Goal: Task Accomplishment & Management: Complete application form

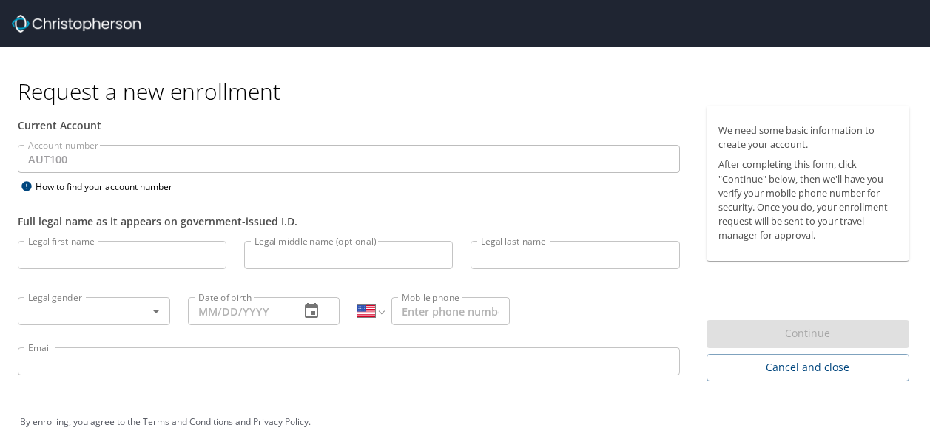
select select "US"
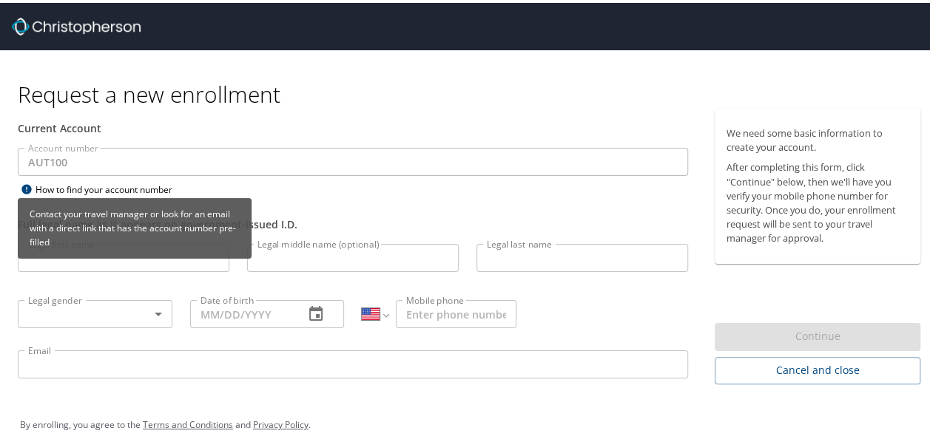
click at [33, 188] on icon at bounding box center [27, 186] width 18 height 12
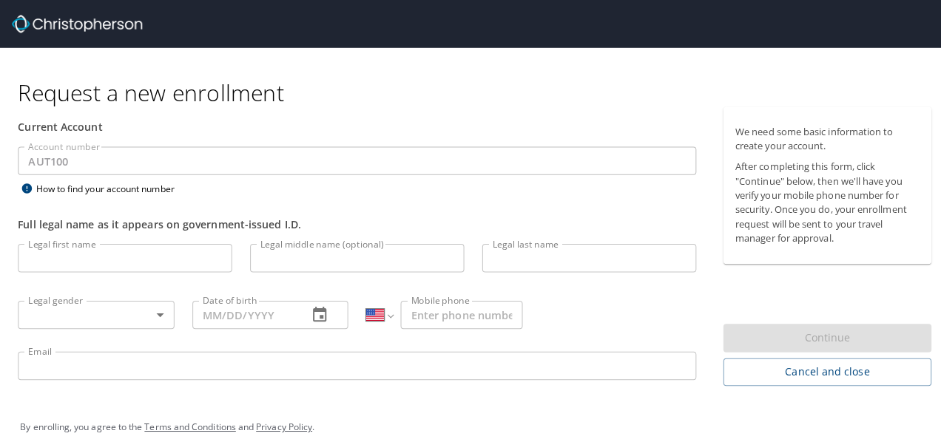
scroll to position [16, 0]
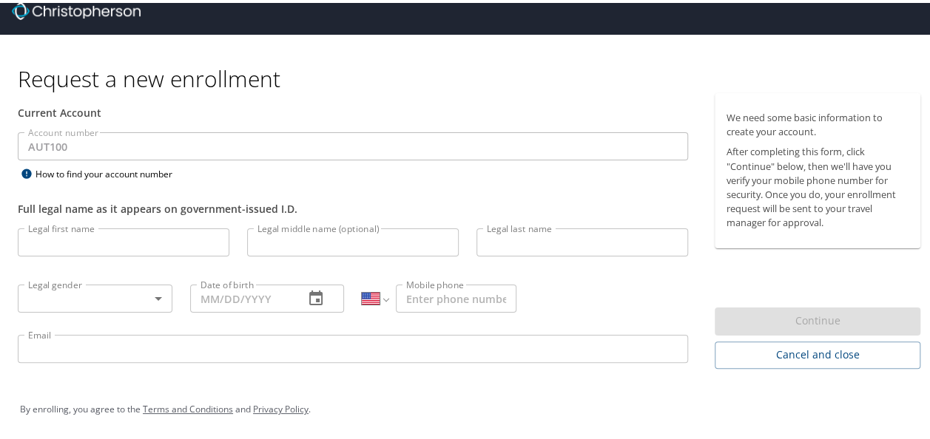
click at [102, 238] on input "Legal first name" at bounding box center [124, 240] width 212 height 28
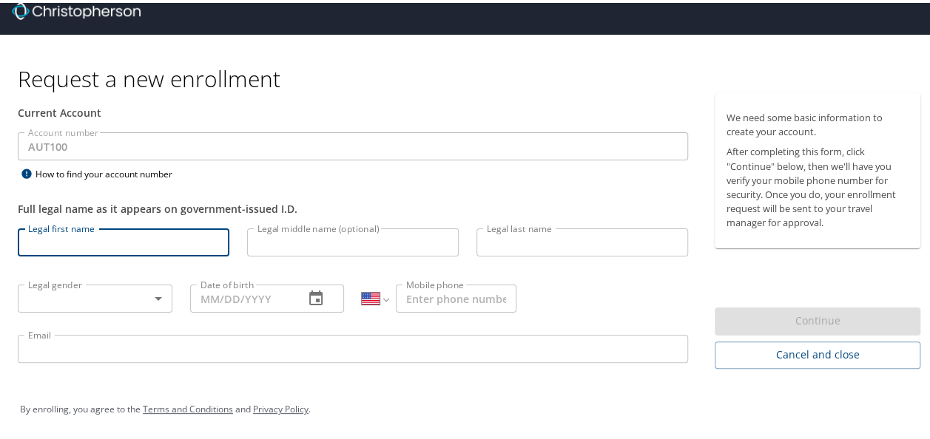
type input "Carlos-Rafael"
type input "[PERSON_NAME]"
select select "MX"
type input "[PHONE_NUMBER]"
type input "carlos-rafael.silva@autoliv.com"
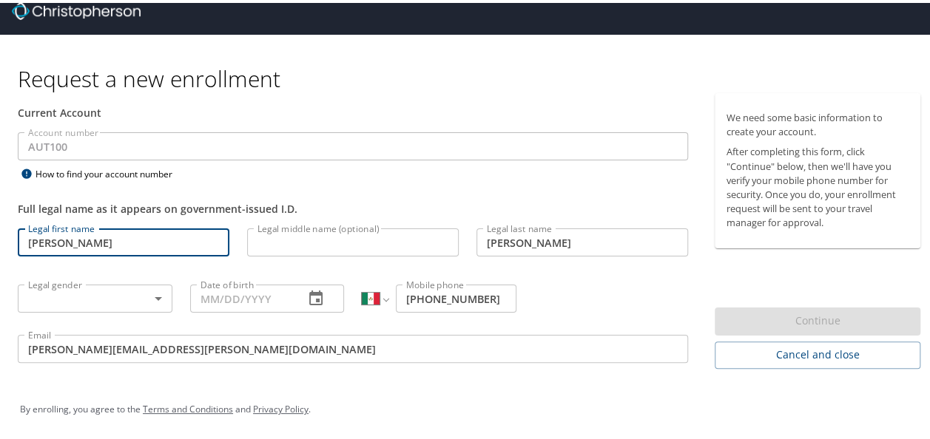
click at [64, 240] on input "Carlos-Rafael" at bounding box center [124, 240] width 212 height 28
type input "Carlos"
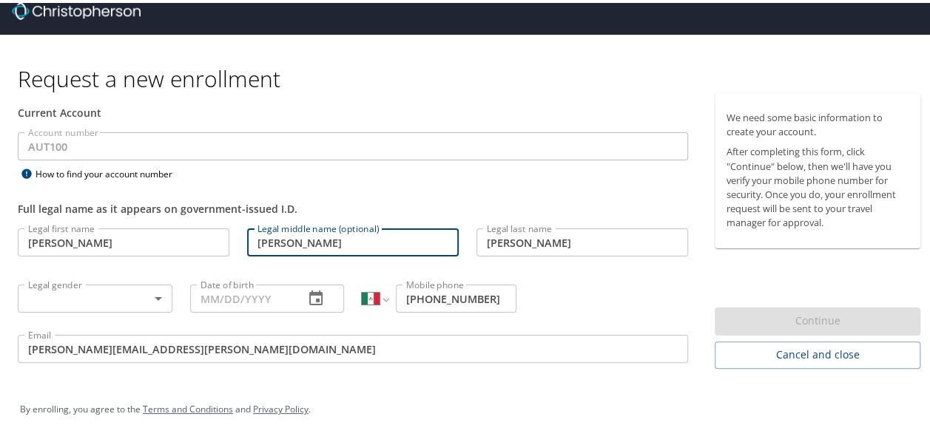
type input "Rafael"
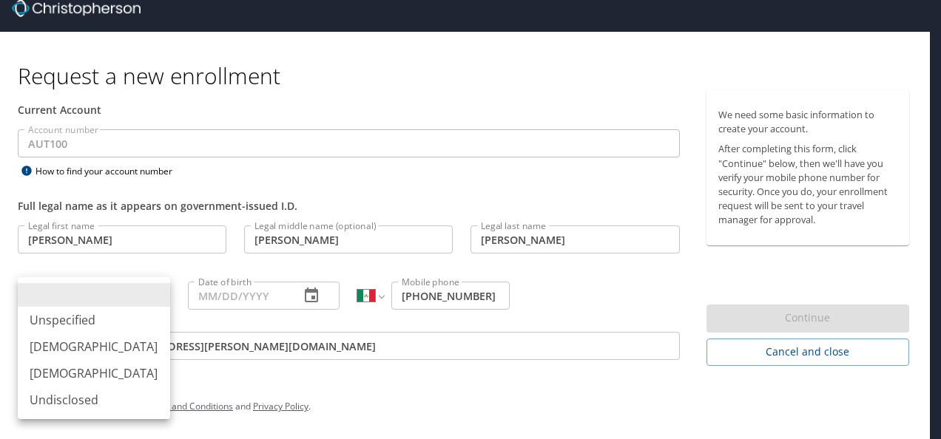
click at [150, 293] on body "Request a new enrollment Current Account Account number AUT100 Account number H…" at bounding box center [470, 203] width 941 height 439
click at [83, 346] on li "Male" at bounding box center [94, 347] width 152 height 27
type input "Male"
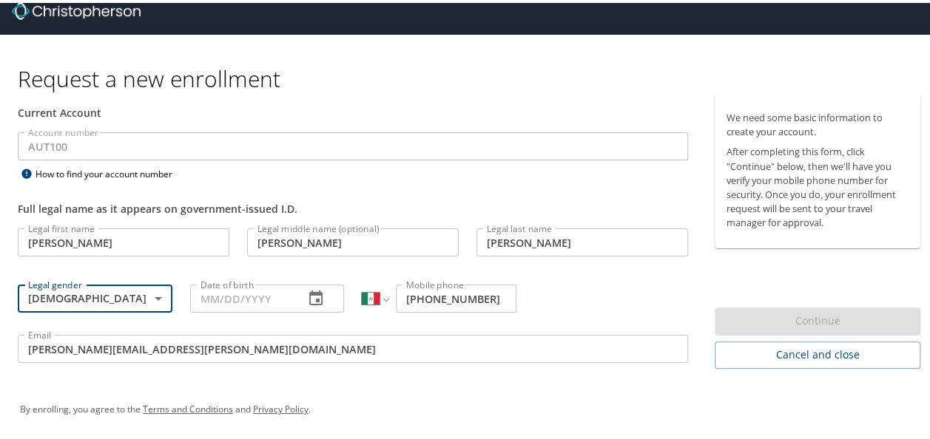
click at [313, 297] on icon "button" at bounding box center [315, 295] width 13 height 15
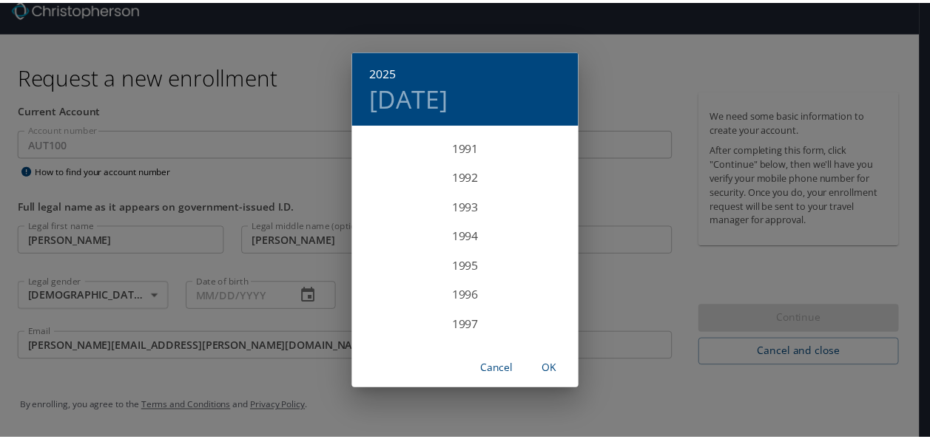
scroll to position [2699, 0]
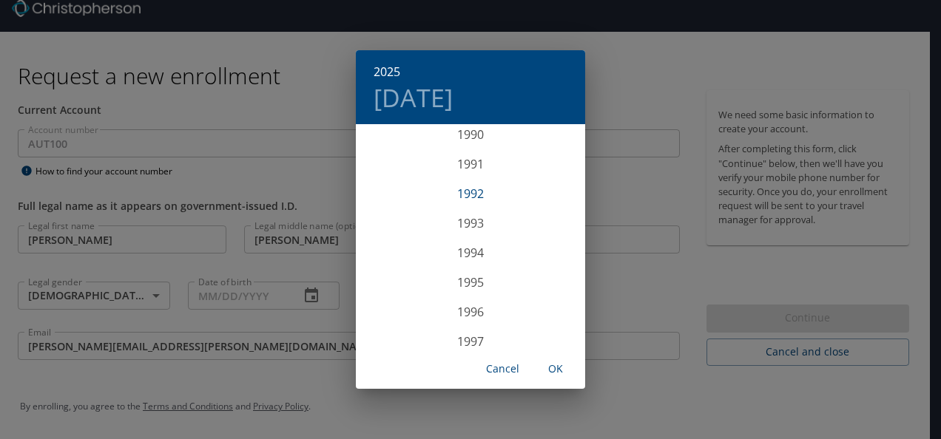
click at [470, 195] on div "1992" at bounding box center [470, 194] width 229 height 30
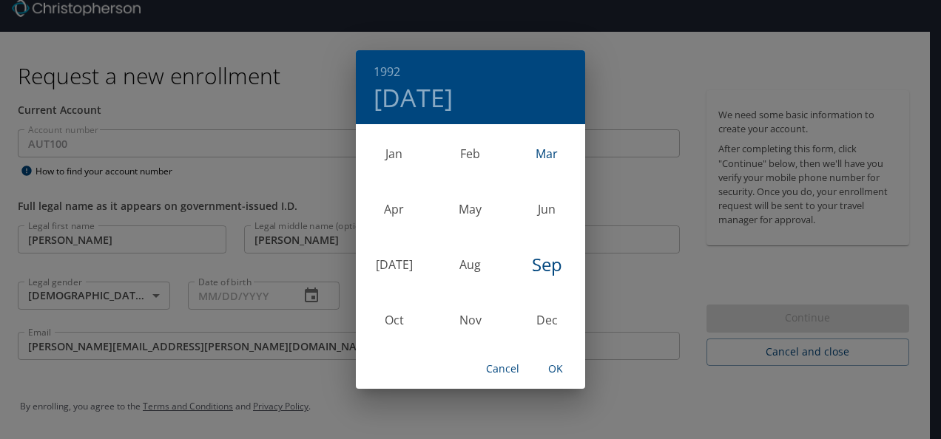
click at [534, 155] on div "Mar" at bounding box center [547, 153] width 76 height 55
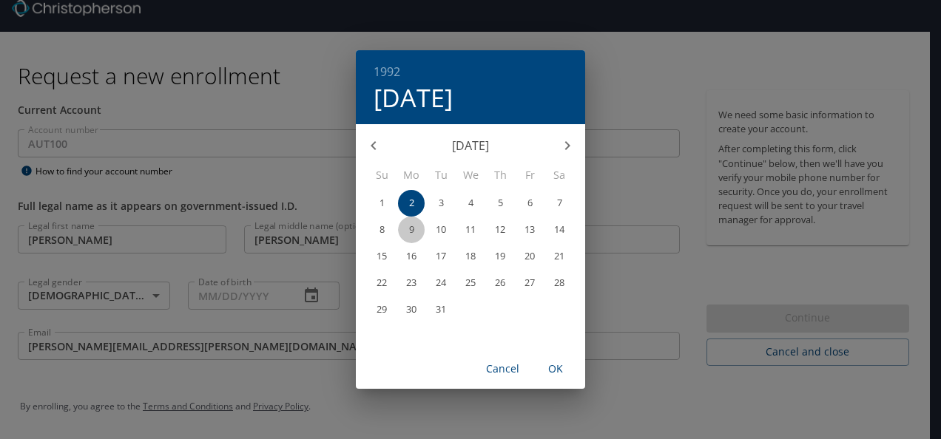
click at [414, 232] on p "9" at bounding box center [411, 230] width 5 height 10
click at [570, 377] on span "OK" at bounding box center [556, 369] width 36 height 18
type input "03/09/1992"
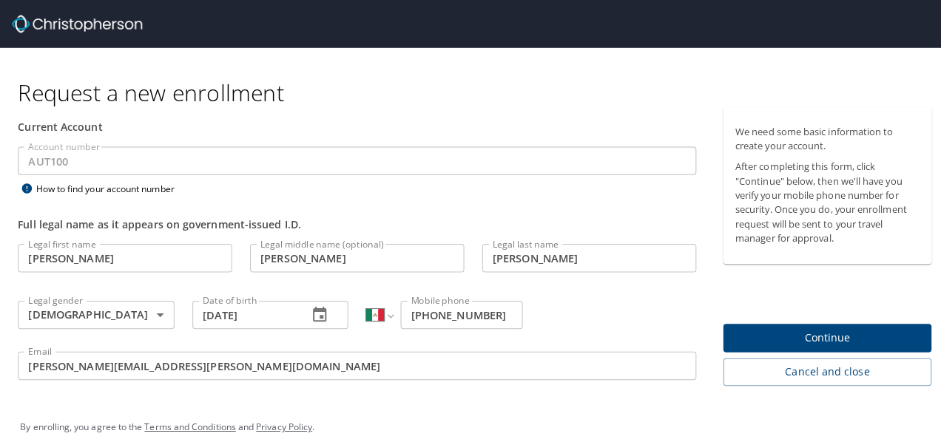
scroll to position [16, 0]
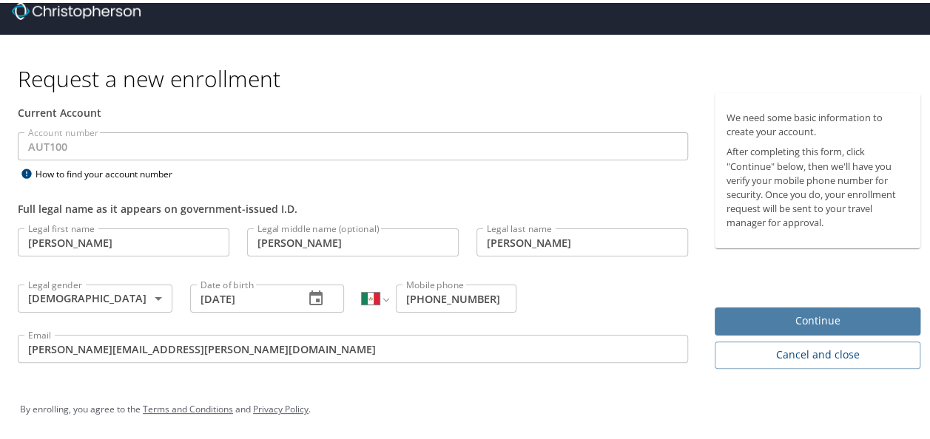
click at [811, 311] on span "Continue" at bounding box center [817, 318] width 182 height 18
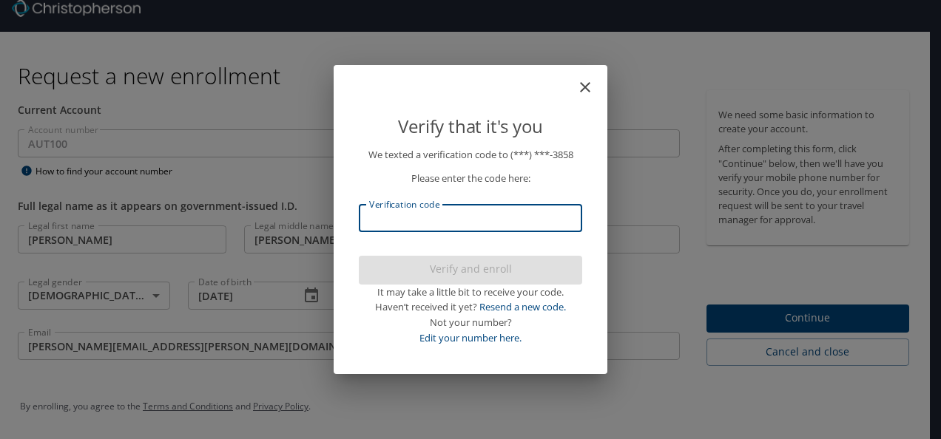
click at [476, 212] on input "Verification code" at bounding box center [470, 218] width 223 height 28
click at [586, 89] on icon "close" at bounding box center [585, 87] width 10 height 10
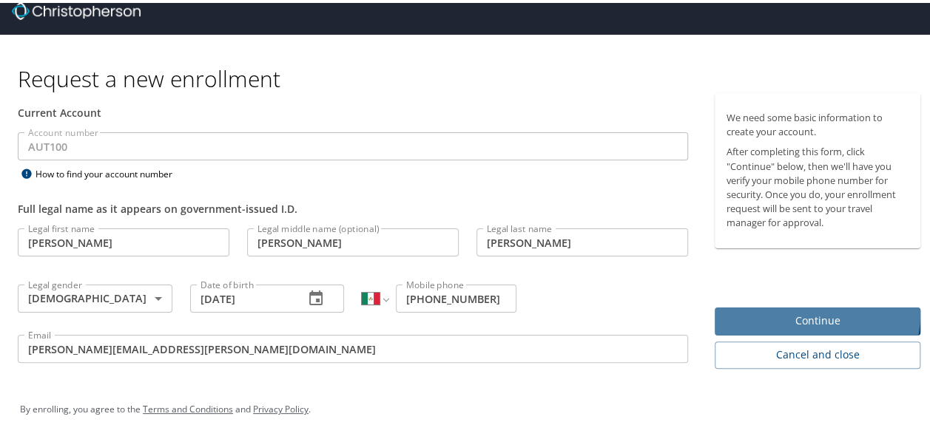
click at [797, 310] on span "Continue" at bounding box center [817, 318] width 182 height 18
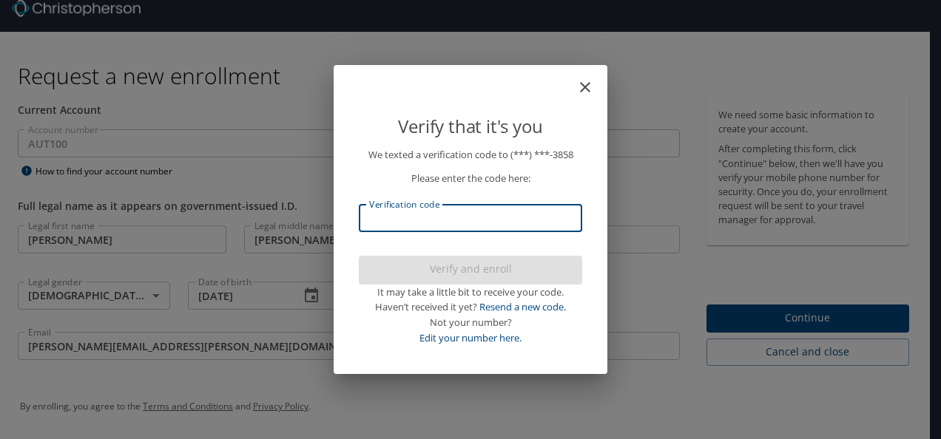
click at [497, 222] on input "Verification code" at bounding box center [470, 218] width 223 height 28
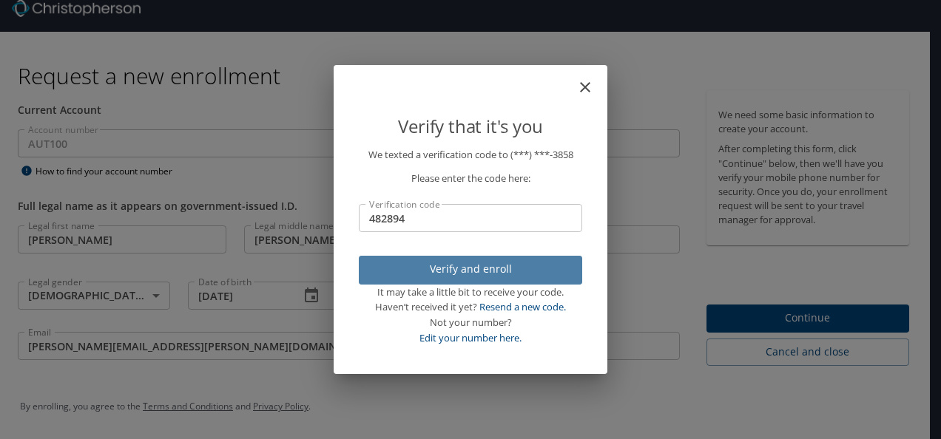
click at [487, 258] on button "Verify and enroll" at bounding box center [470, 270] width 223 height 29
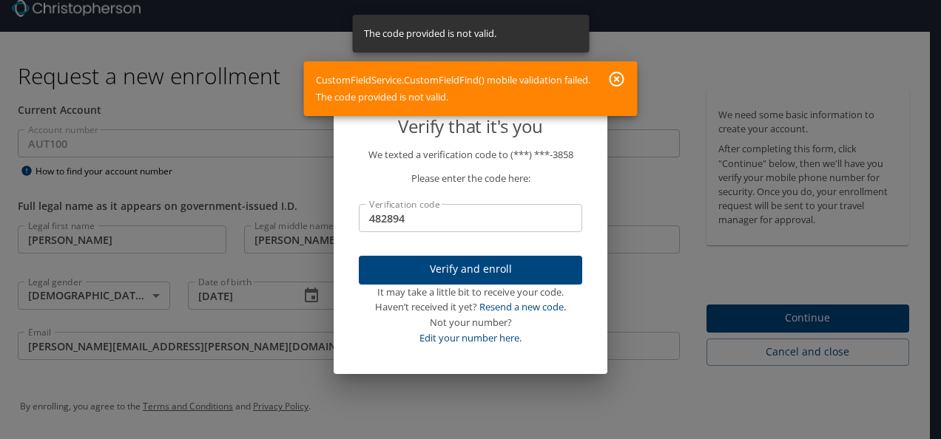
click at [452, 222] on input "482894" at bounding box center [470, 218] width 223 height 28
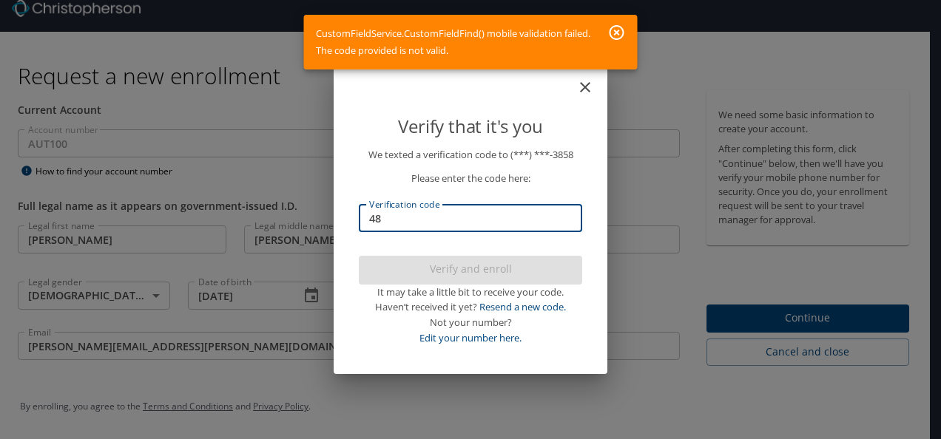
type input "4"
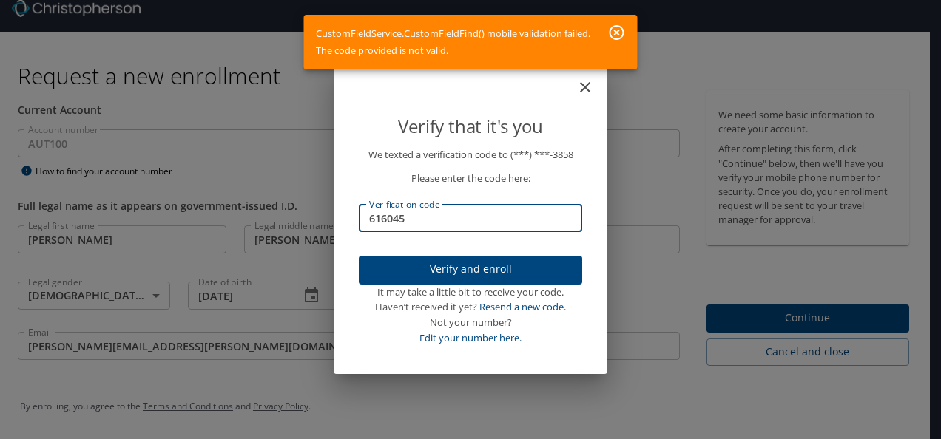
type input "616045"
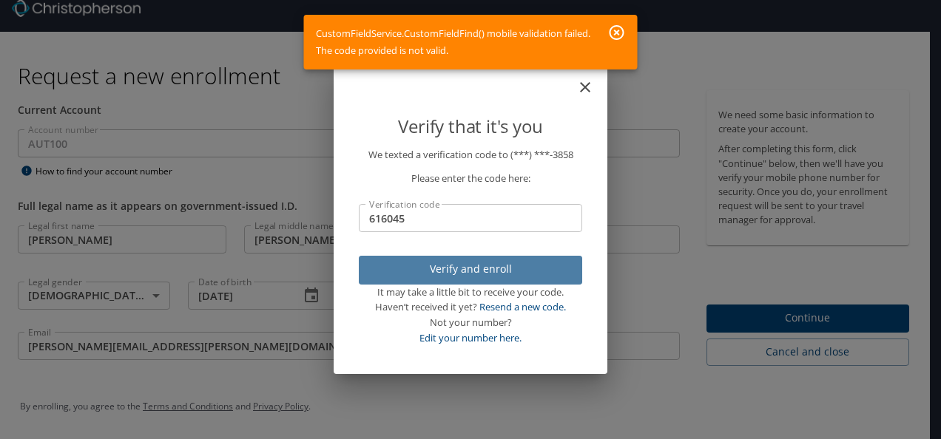
click at [462, 274] on span "Verify and enroll" at bounding box center [471, 269] width 200 height 18
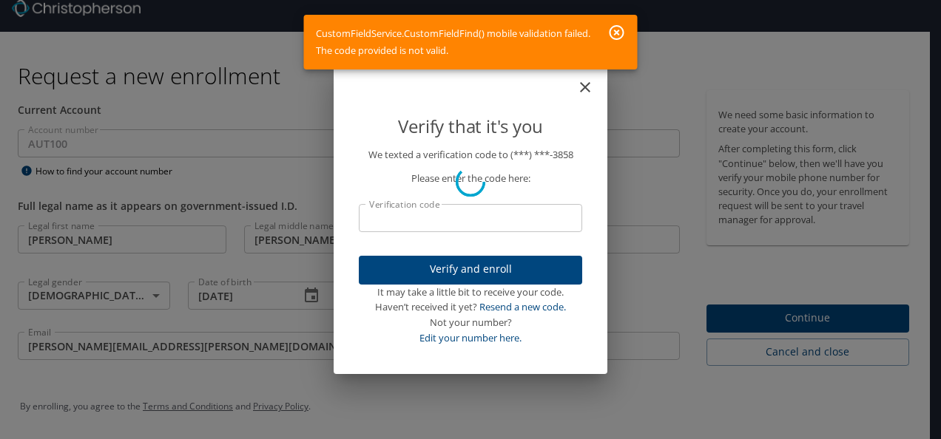
scroll to position [0, 0]
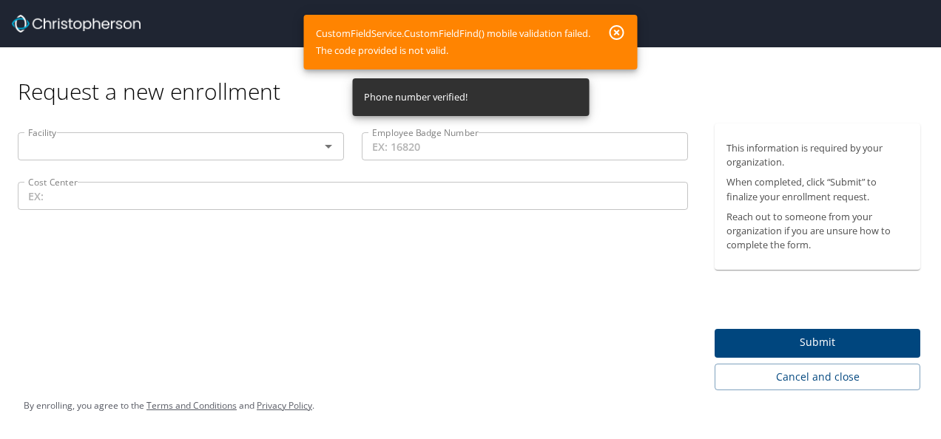
click at [324, 152] on icon "Open" at bounding box center [329, 147] width 18 height 18
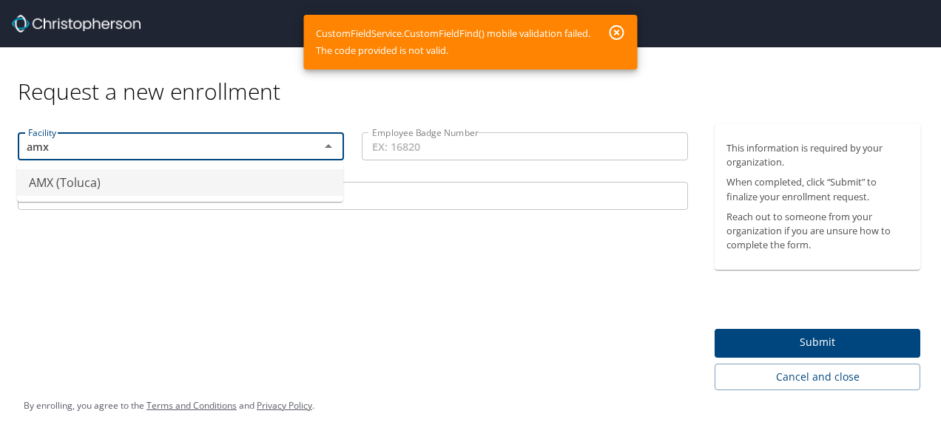
click at [124, 183] on li "AMX (Toluca)" at bounding box center [180, 182] width 326 height 27
type input "AMX (Toluca)"
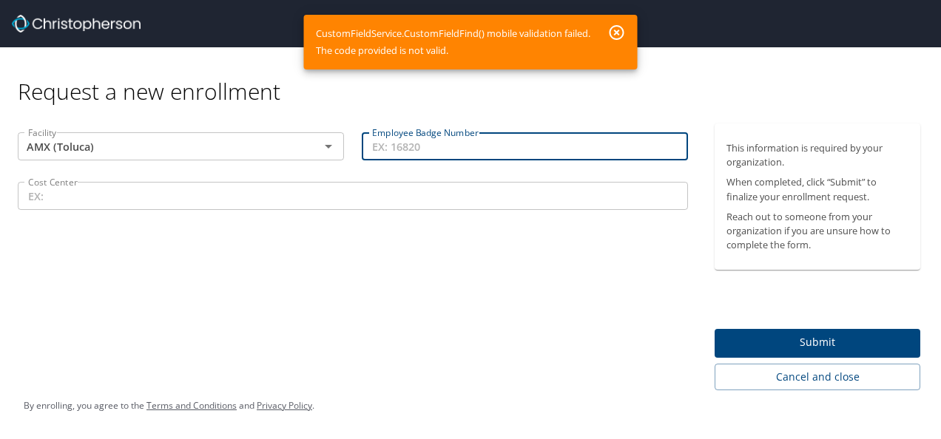
click at [439, 143] on input "Employee Badge Number" at bounding box center [525, 146] width 326 height 28
type input "10113625"
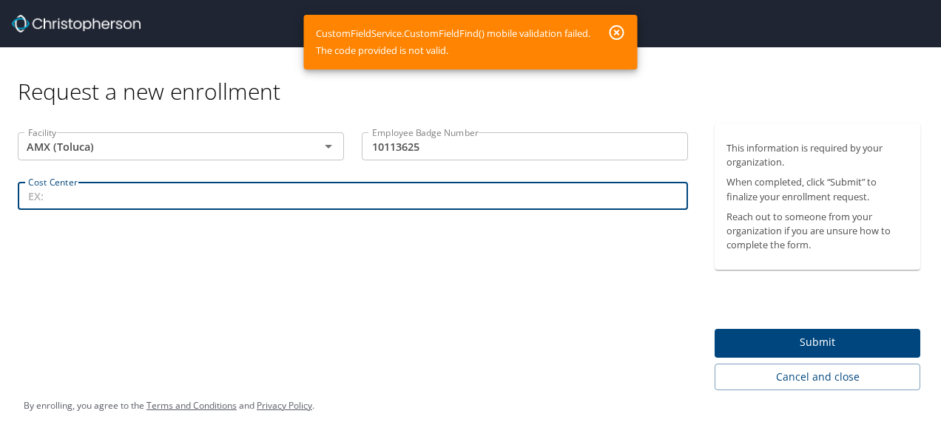
click at [176, 204] on input "Cost Center" at bounding box center [353, 196] width 670 height 28
click at [237, 200] on input "Cost Center" at bounding box center [353, 196] width 670 height 28
paste input "84528"
drag, startPoint x: 206, startPoint y: 200, endPoint x: 0, endPoint y: 214, distance: 206.1
click at [0, 214] on html "Request a new enrollment Facility AMX (Toluca) Facility Employee Badge Number 1…" at bounding box center [470, 219] width 941 height 439
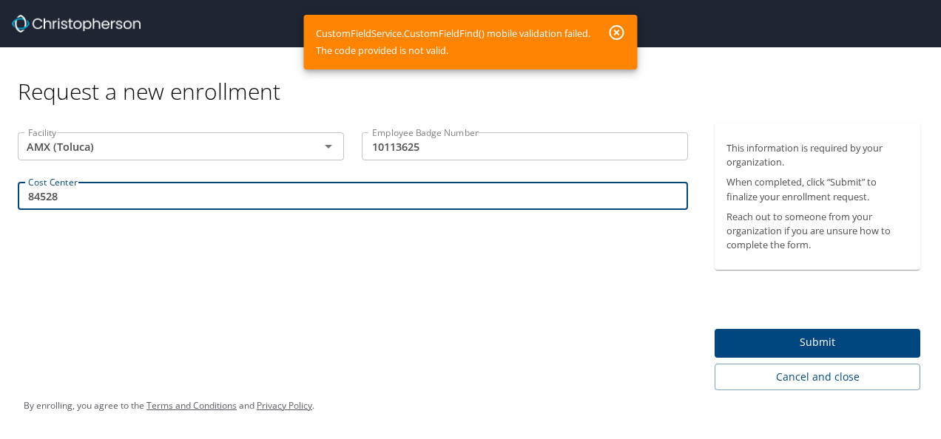
paste input "MX_"
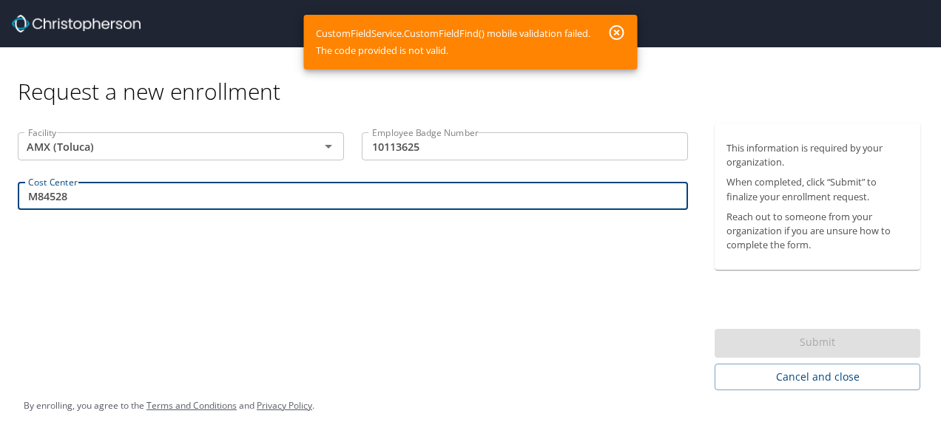
type input "84528"
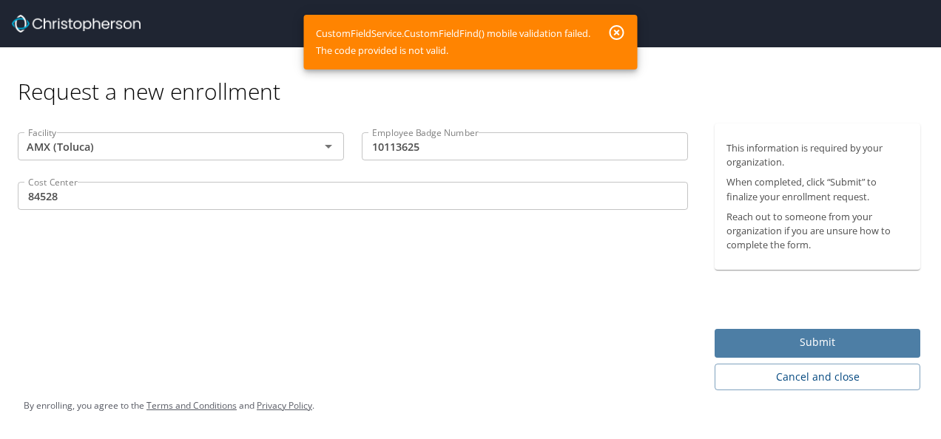
click at [823, 336] on span "Submit" at bounding box center [817, 343] width 182 height 18
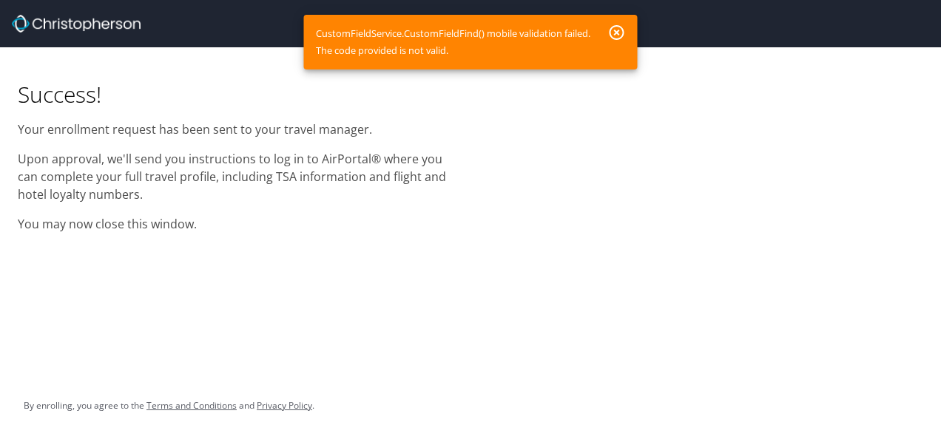
click at [478, 241] on div "Success! Your enrollment request has been sent to your travel manager. Upon app…" at bounding box center [470, 144] width 941 height 195
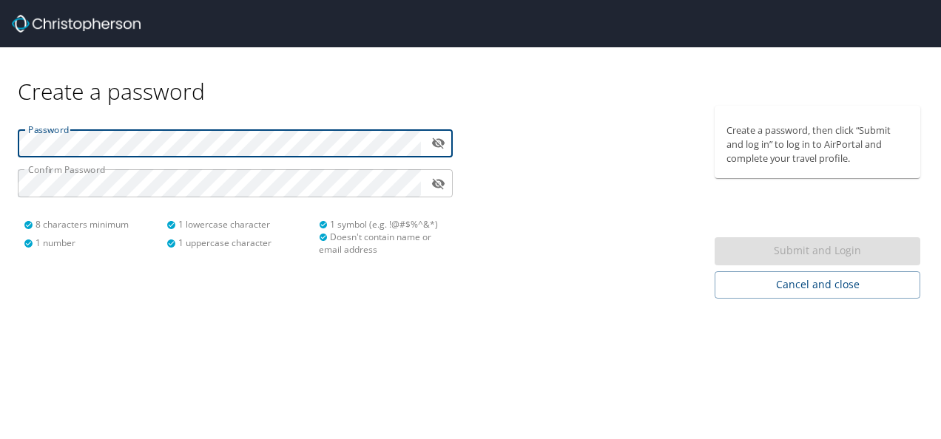
click at [438, 145] on icon "toggle password visibility" at bounding box center [438, 143] width 13 height 11
click at [438, 145] on icon "toggle password visibility" at bounding box center [438, 143] width 13 height 9
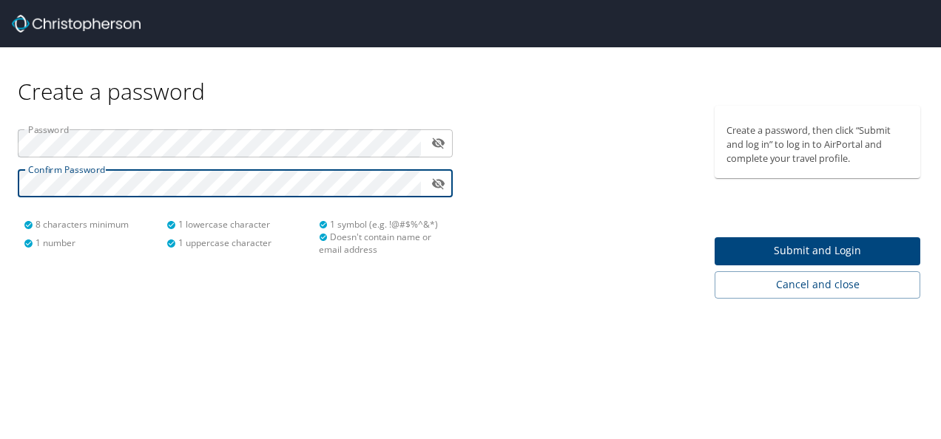
click at [441, 184] on icon "toggle password visibility" at bounding box center [438, 184] width 14 height 14
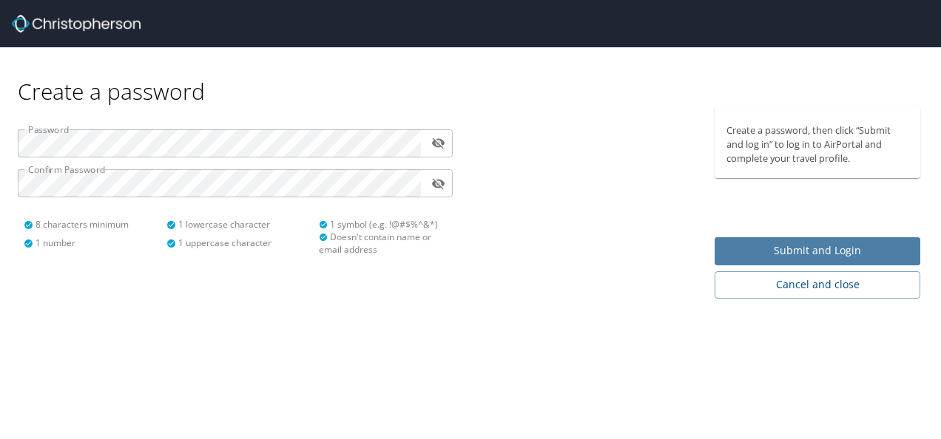
click at [787, 244] on span "Submit and Login" at bounding box center [817, 251] width 182 height 18
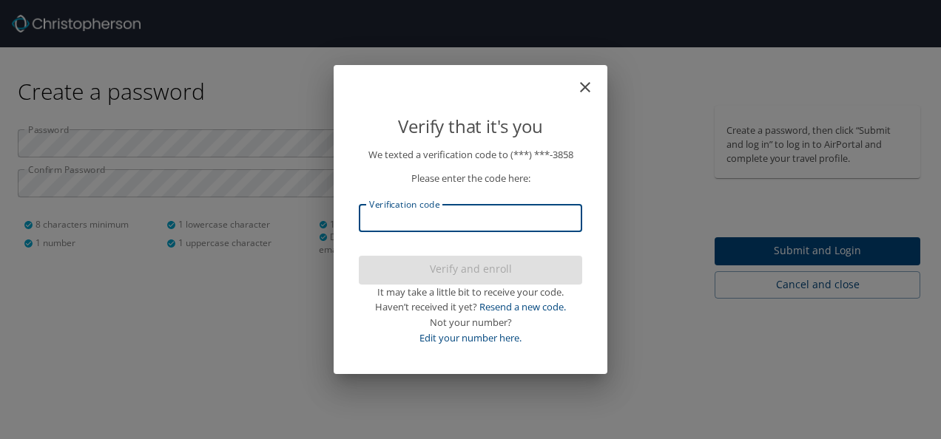
click at [498, 222] on input "Verification code" at bounding box center [470, 218] width 223 height 28
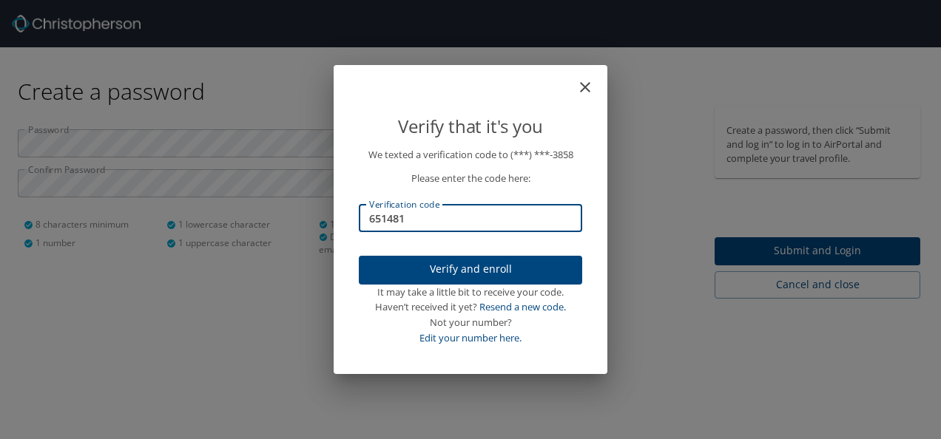
type input "651481"
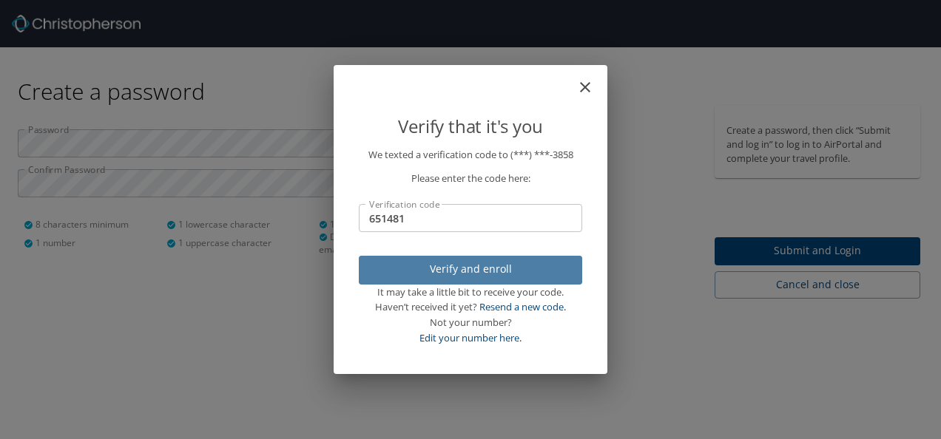
click at [478, 269] on span "Verify and enroll" at bounding box center [471, 269] width 200 height 18
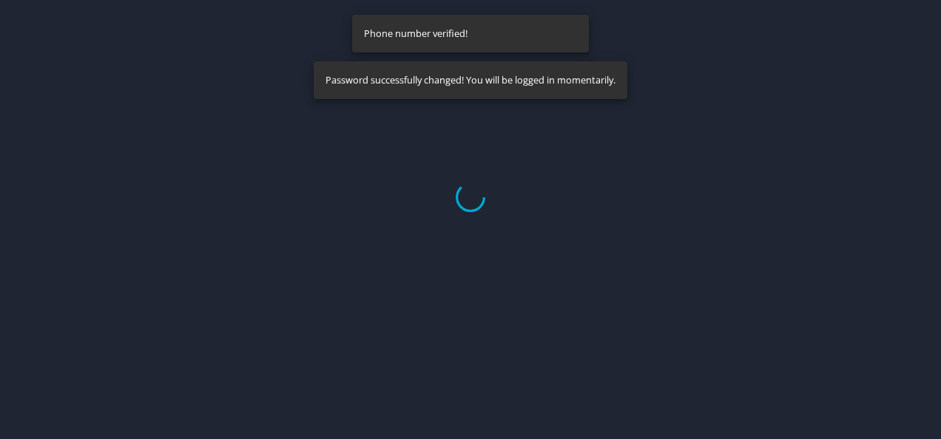
select select "US"
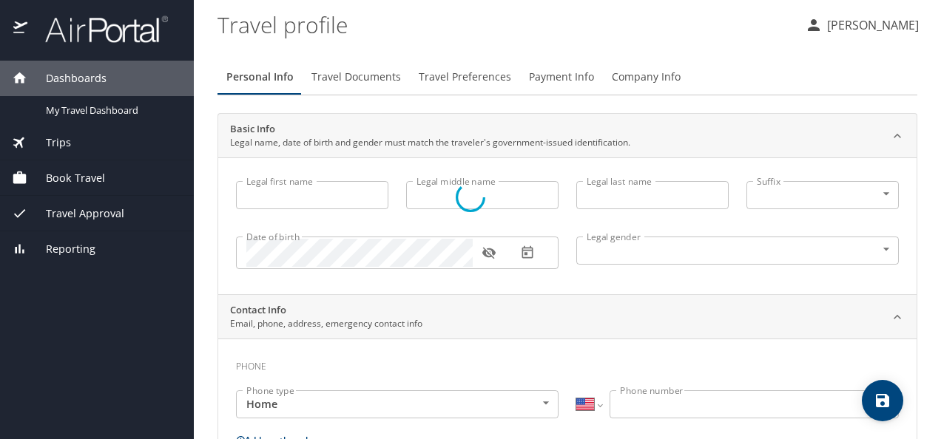
type input "Carlos"
type input "Rafael"
type input "Silva"
type input "Male"
select select "MX"
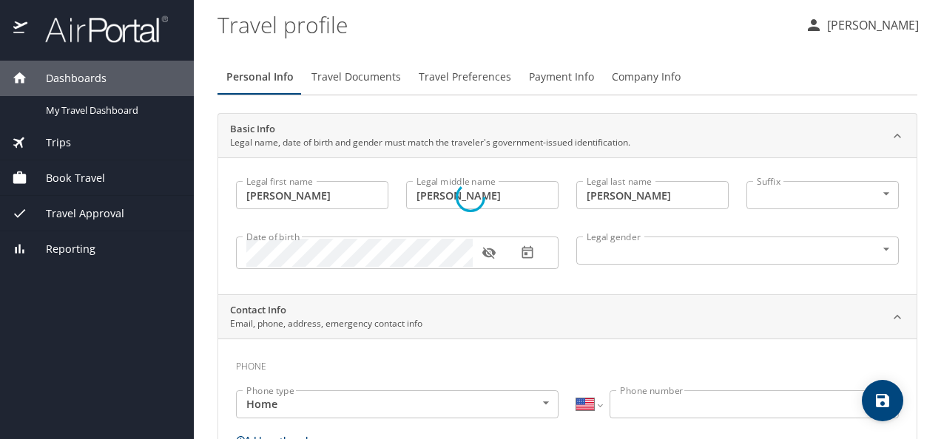
select select "MX"
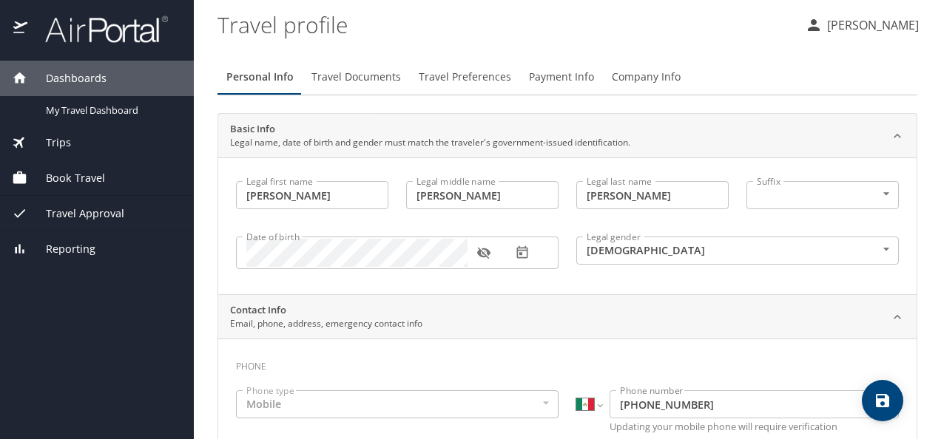
click at [771, 189] on body "Dashboards My Travel Dashboard Trips Current / Future Trips Past Trips Trips Mi…" at bounding box center [470, 219] width 941 height 439
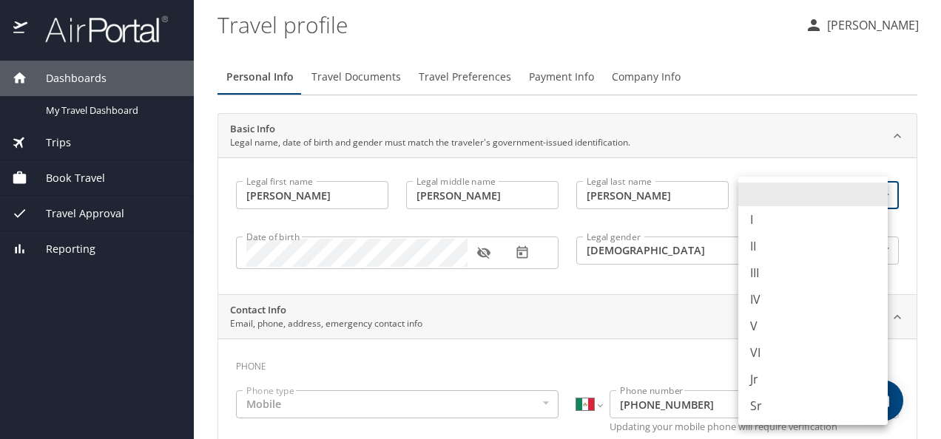
click at [774, 163] on div at bounding box center [470, 219] width 941 height 439
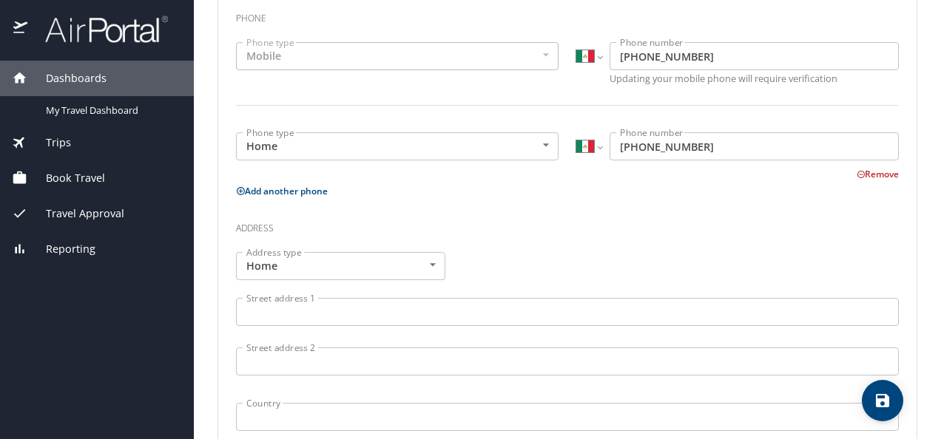
scroll to position [348, 0]
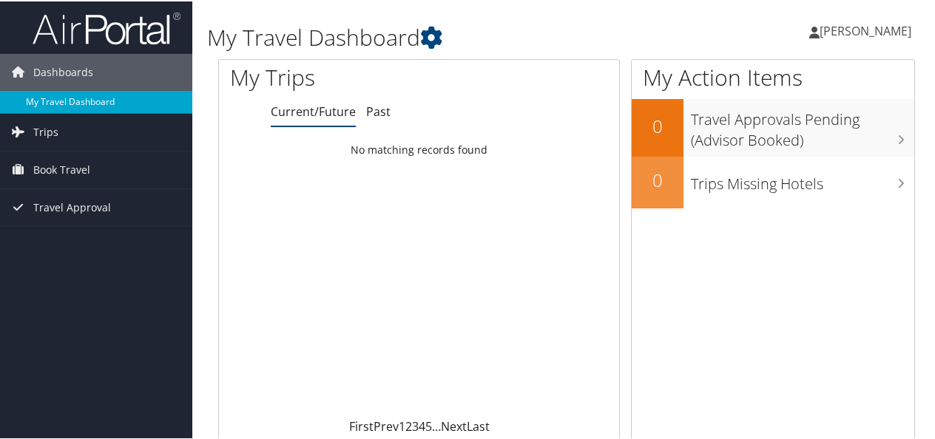
click at [109, 104] on link "My Travel Dashboard" at bounding box center [96, 101] width 192 height 22
click at [53, 116] on span "Trips" at bounding box center [45, 130] width 25 height 37
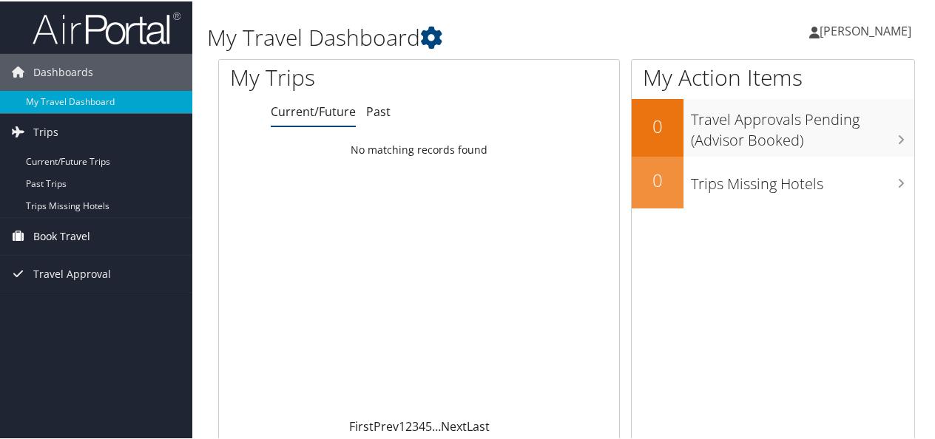
click at [81, 240] on span "Book Travel" at bounding box center [61, 235] width 57 height 37
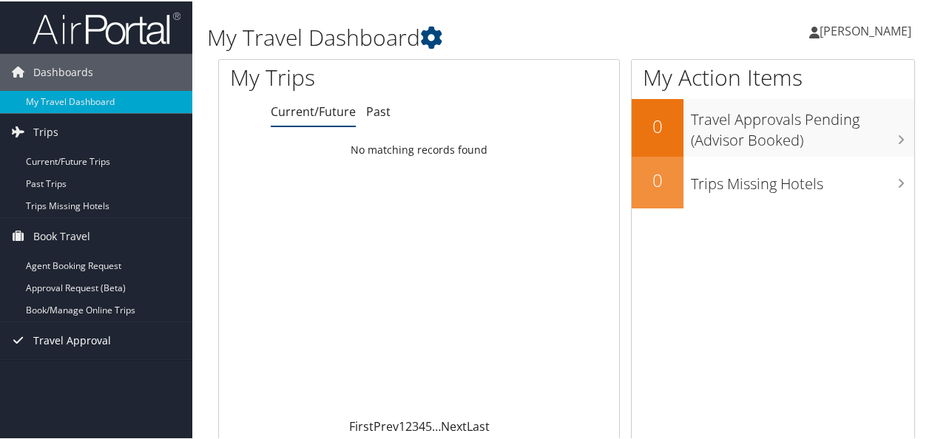
click at [99, 340] on span "Travel Approval" at bounding box center [72, 339] width 78 height 37
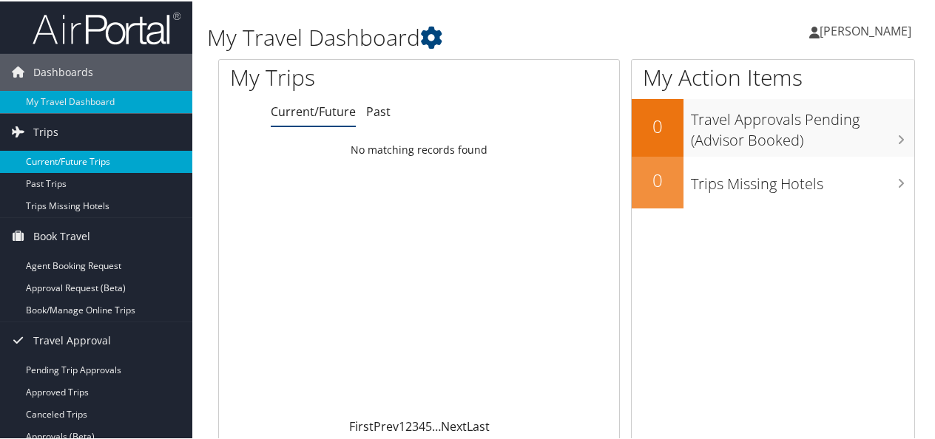
click at [70, 158] on link "Current/Future Trips" at bounding box center [96, 160] width 192 height 22
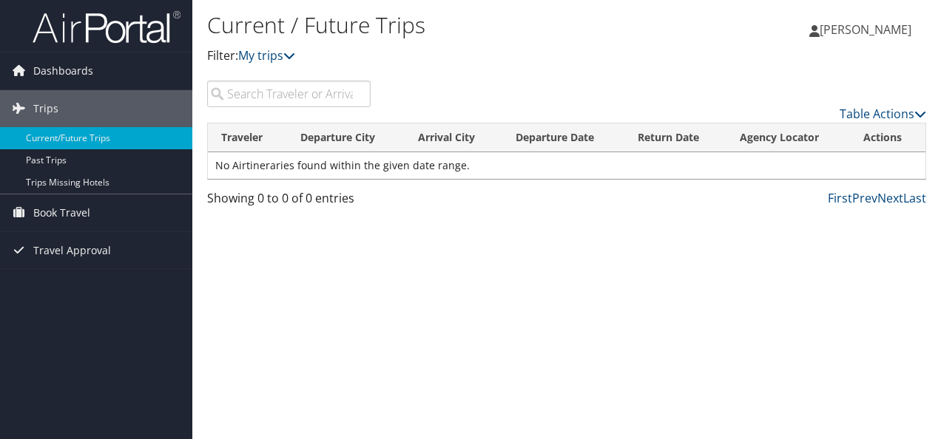
click at [299, 95] on input "search" at bounding box center [288, 94] width 163 height 27
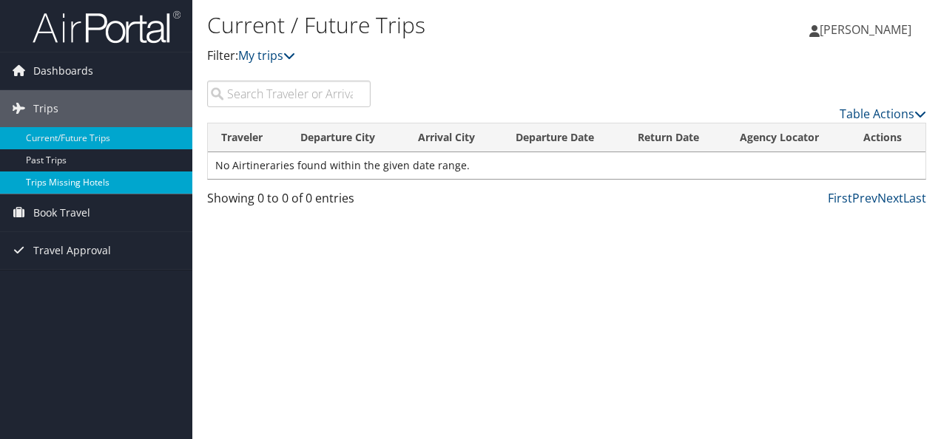
click at [74, 178] on link "Trips Missing Hotels" at bounding box center [96, 183] width 192 height 22
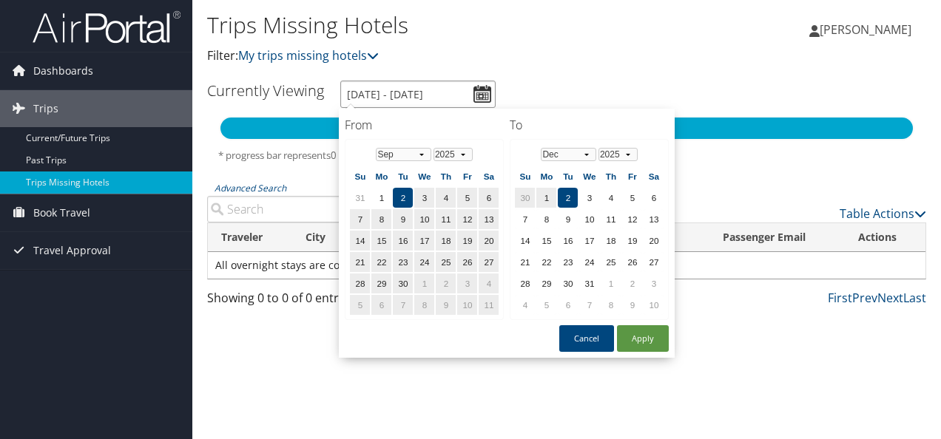
click at [465, 92] on input "[DATE] - [DATE]" at bounding box center [417, 94] width 155 height 27
click at [376, 223] on td "8" at bounding box center [381, 219] width 20 height 20
click at [419, 222] on td "10" at bounding box center [424, 219] width 20 height 20
click at [385, 225] on td "8" at bounding box center [381, 219] width 20 height 20
click at [556, 204] on table "Jan Feb Mar Apr May Jun Jul Aug Sep Oct Nov Dec 2025 2026 2027 2028 2029 2030 S…" at bounding box center [589, 229] width 152 height 173
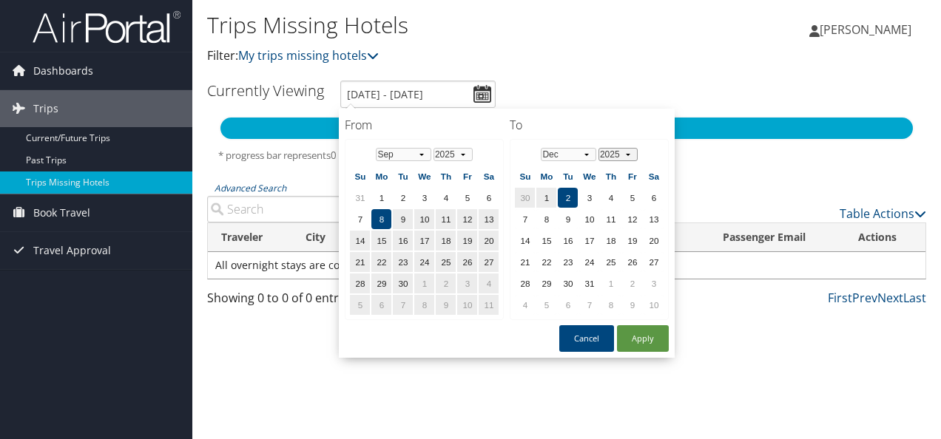
click at [599, 152] on select "2025 2026 2027 2028 2029 2030" at bounding box center [617, 154] width 39 height 13
click at [588, 153] on select "Jan Feb Mar Apr May Jun Jul Aug Sep Oct Nov Dec" at bounding box center [568, 154] width 55 height 13
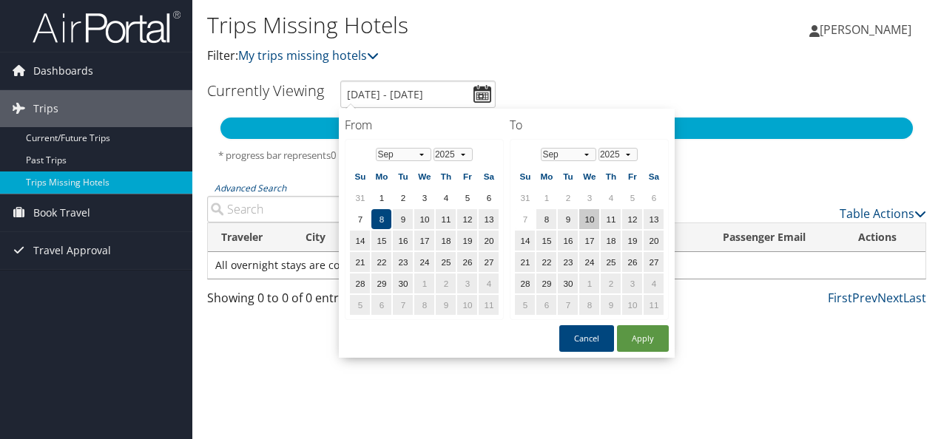
click at [585, 216] on td "10" at bounding box center [589, 219] width 20 height 20
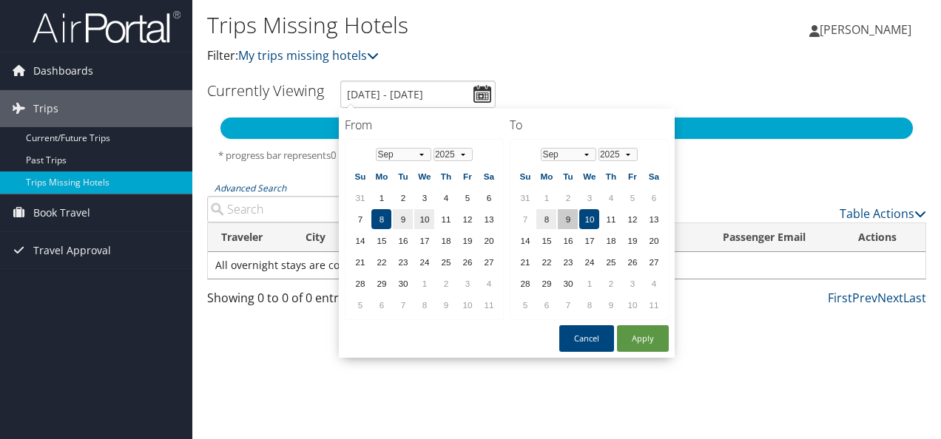
click at [570, 221] on td "9" at bounding box center [568, 219] width 20 height 20
click at [587, 217] on td "10" at bounding box center [589, 219] width 20 height 20
click at [635, 337] on button "Apply" at bounding box center [643, 338] width 52 height 27
type input "9/8/2025 - 9/10/2025"
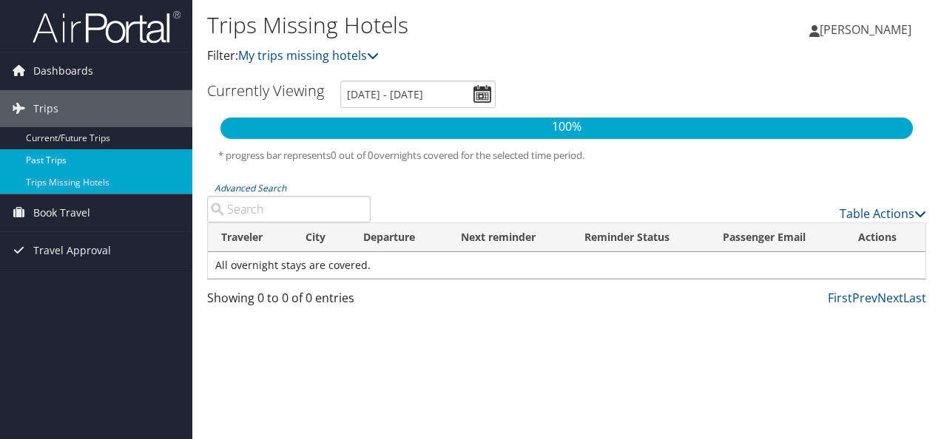
click at [71, 151] on link "Past Trips" at bounding box center [96, 160] width 192 height 22
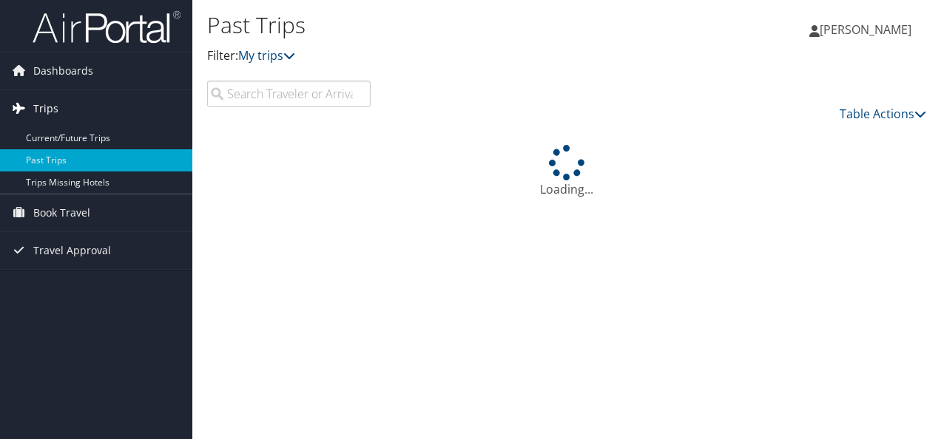
click at [132, 114] on link "Trips" at bounding box center [96, 108] width 192 height 37
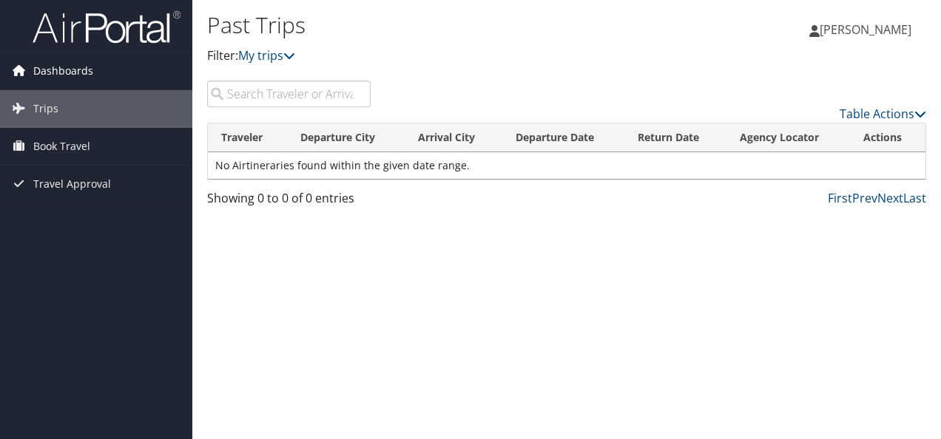
click at [71, 69] on span "Dashboards" at bounding box center [63, 71] width 60 height 37
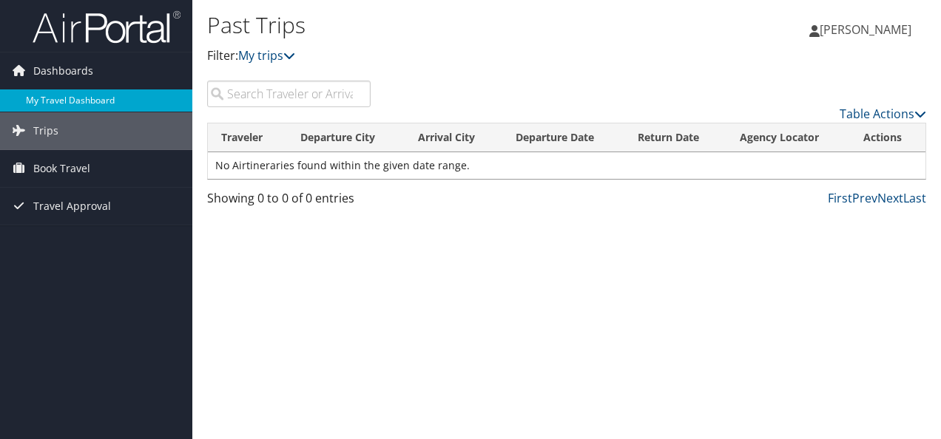
click at [70, 101] on link "My Travel Dashboard" at bounding box center [96, 101] width 192 height 22
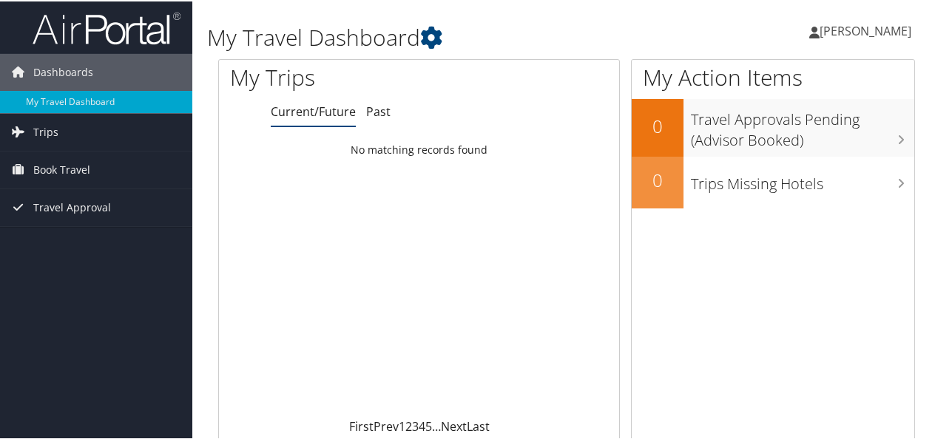
click at [303, 111] on link "Current/Future" at bounding box center [313, 110] width 85 height 16
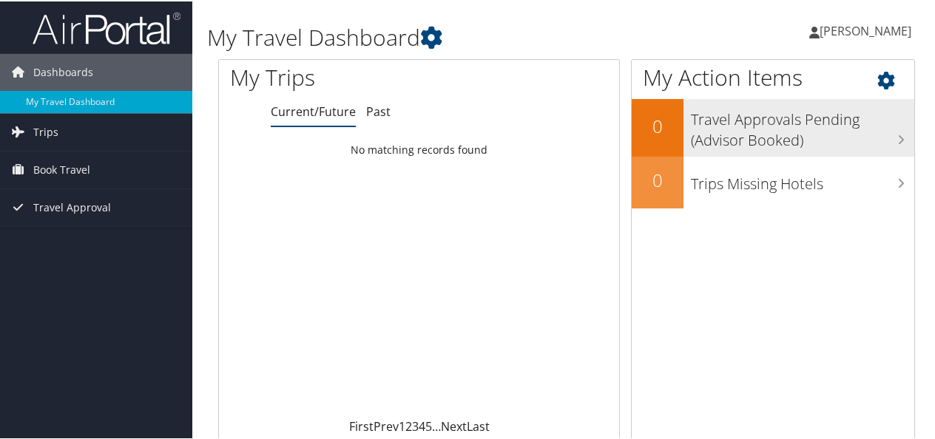
click at [904, 138] on h3 "Travel Approvals Pending (Advisor Booked)" at bounding box center [802, 125] width 223 height 49
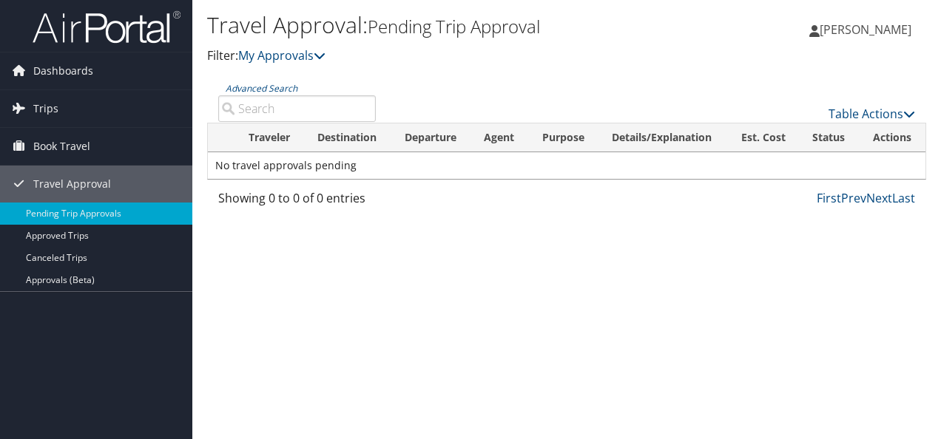
click at [280, 109] on input "Advanced Search" at bounding box center [297, 108] width 158 height 27
click at [286, 84] on link "Advanced Search" at bounding box center [262, 88] width 72 height 13
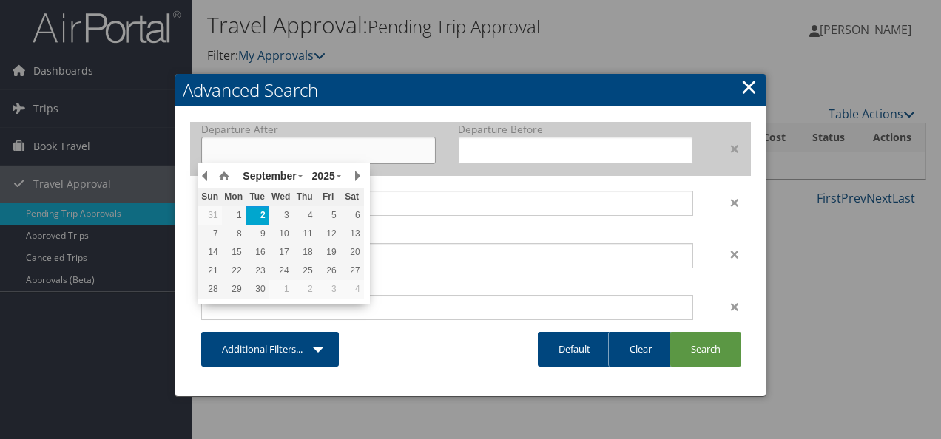
click at [392, 149] on input "text" at bounding box center [318, 150] width 234 height 27
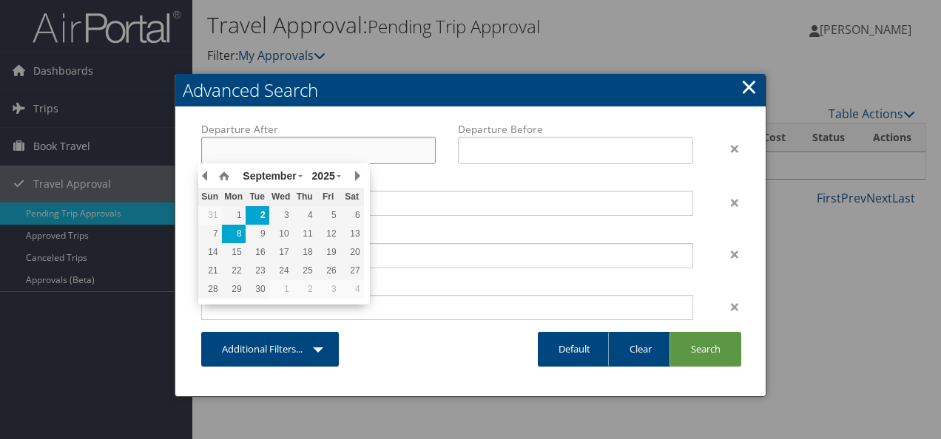
click at [232, 234] on div "8" at bounding box center [234, 233] width 24 height 13
type input "09/08/2025"
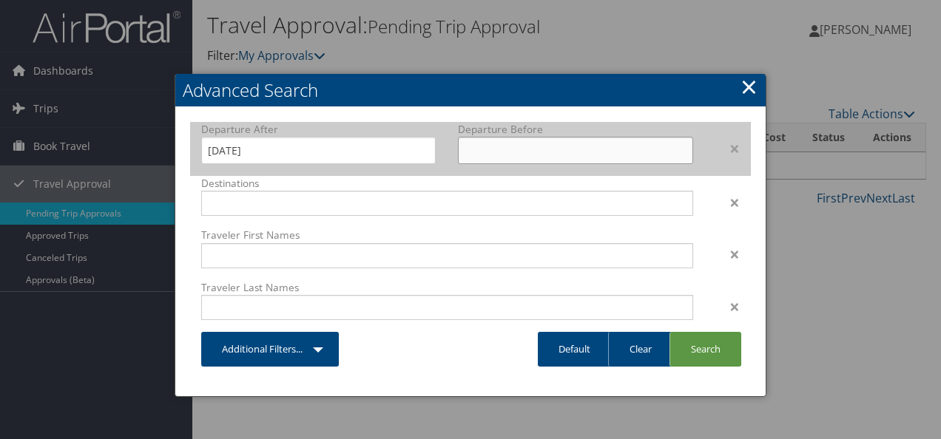
click at [516, 159] on input "text" at bounding box center [575, 150] width 234 height 27
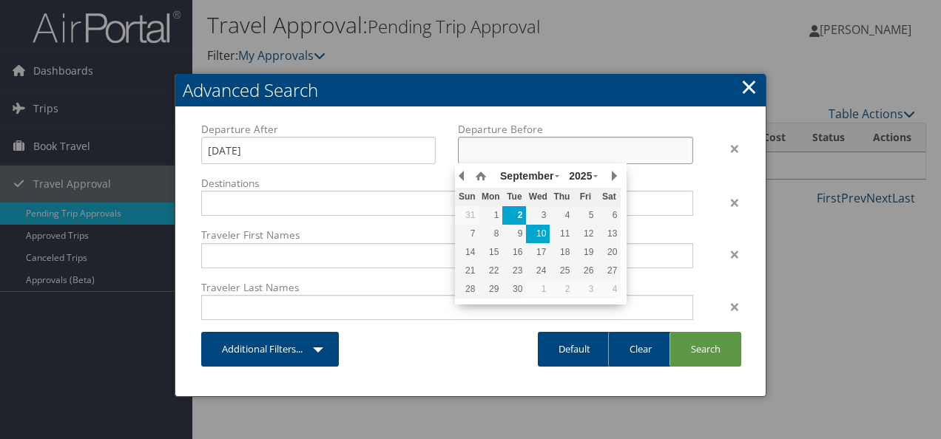
click at [539, 237] on div "10" at bounding box center [538, 233] width 24 height 13
type input "09/10/2025"
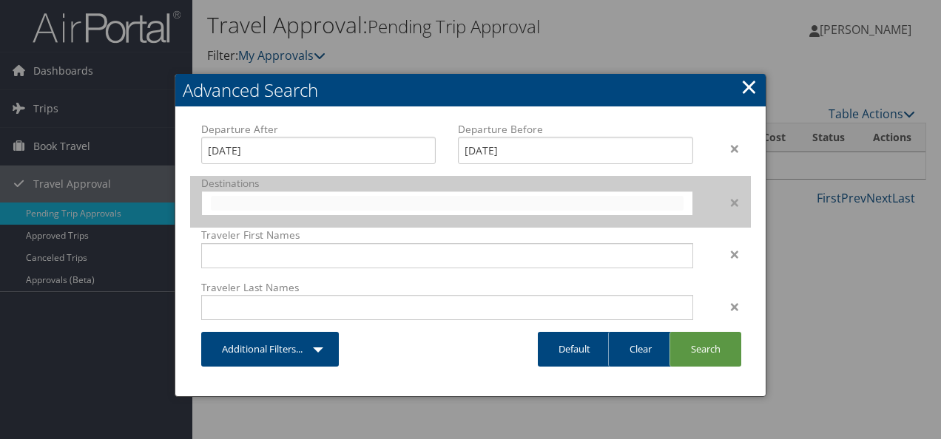
click at [532, 206] on input "text" at bounding box center [447, 203] width 473 height 15
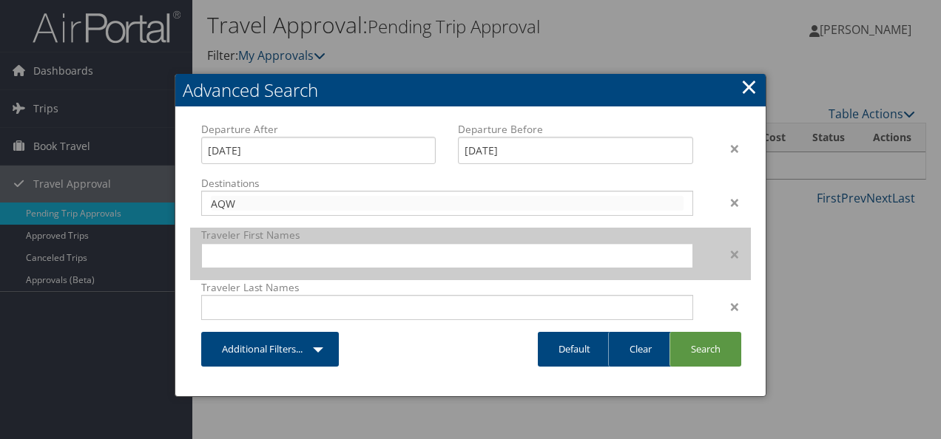
type input "AQW"
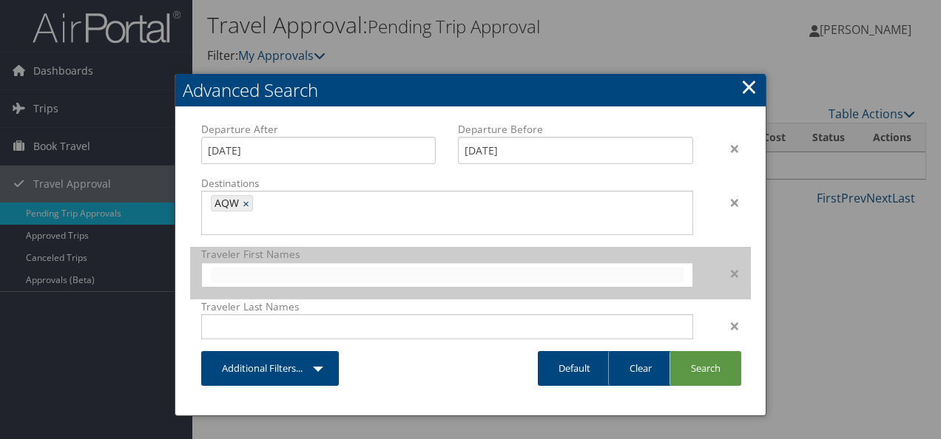
click at [522, 268] on input "text" at bounding box center [447, 275] width 473 height 15
type input "Carlos"
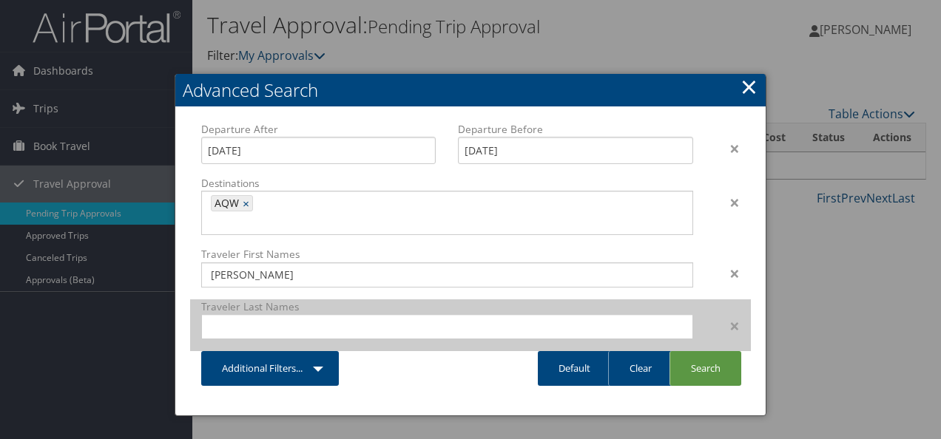
type input "Carlos"
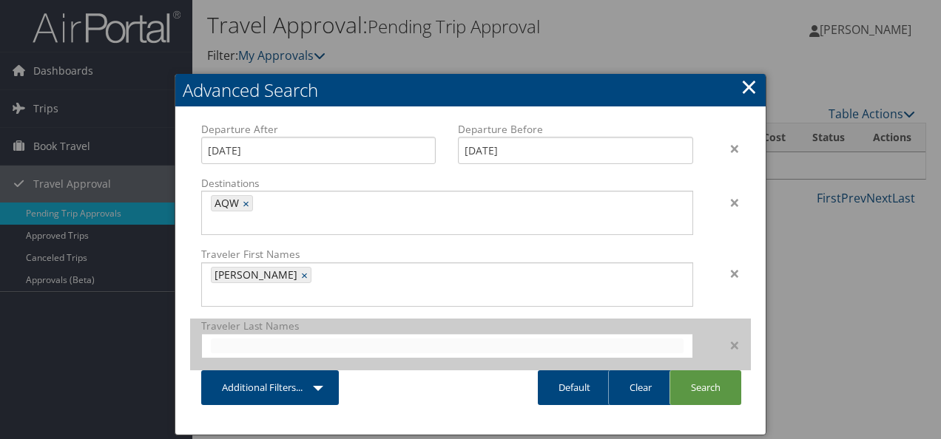
click at [312, 339] on input "text" at bounding box center [447, 346] width 473 height 15
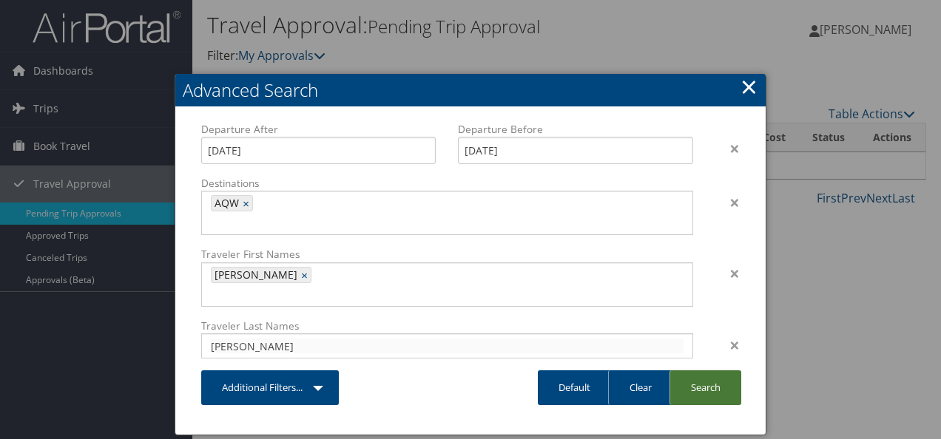
type input "Silva"
click at [683, 371] on link "Search" at bounding box center [705, 388] width 72 height 35
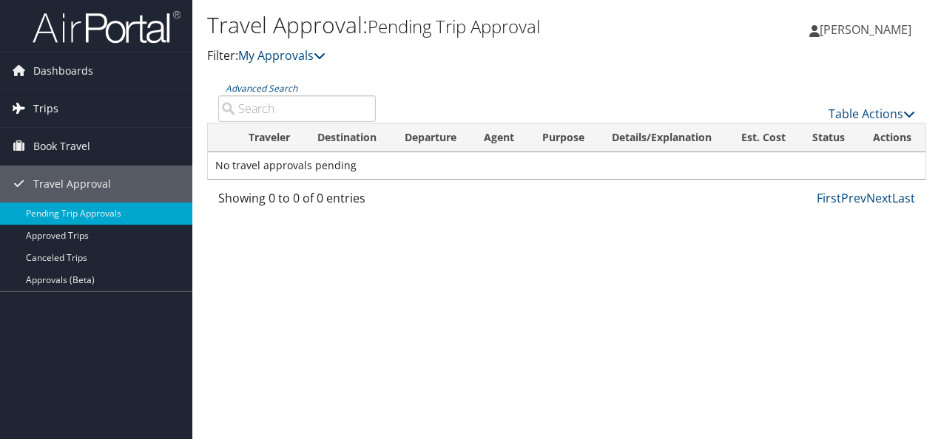
click at [58, 97] on link "Trips" at bounding box center [96, 108] width 192 height 37
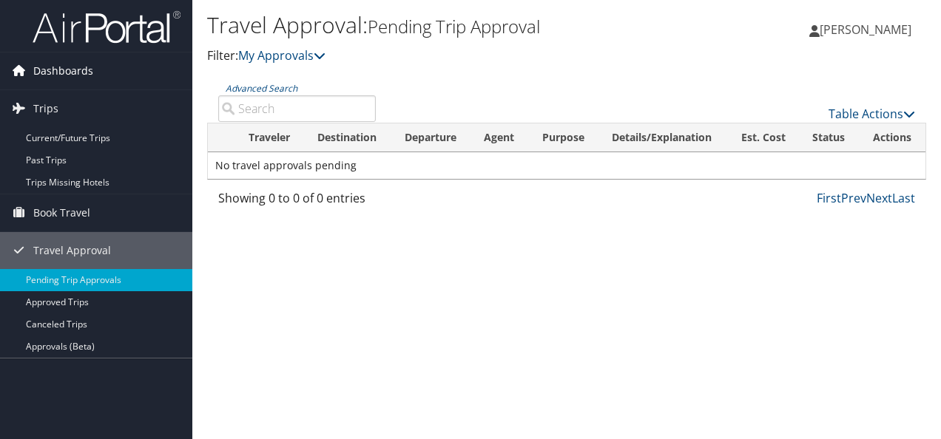
click at [83, 75] on span "Dashboards" at bounding box center [63, 71] width 60 height 37
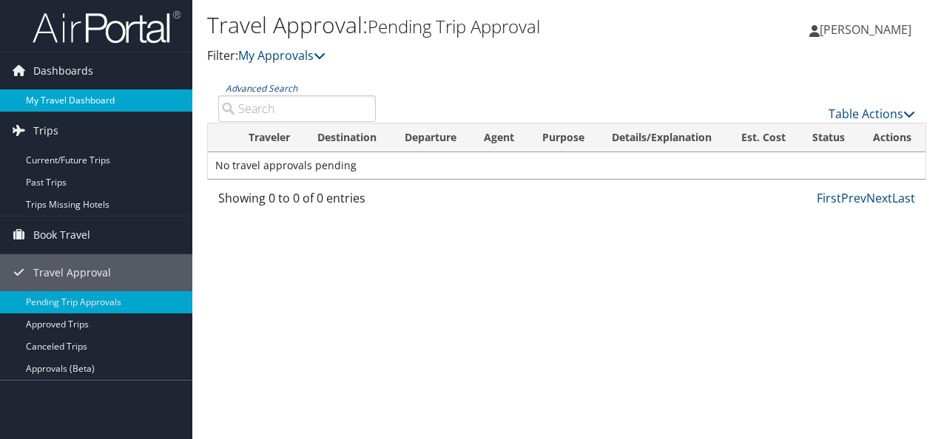
click at [56, 93] on link "My Travel Dashboard" at bounding box center [96, 101] width 192 height 22
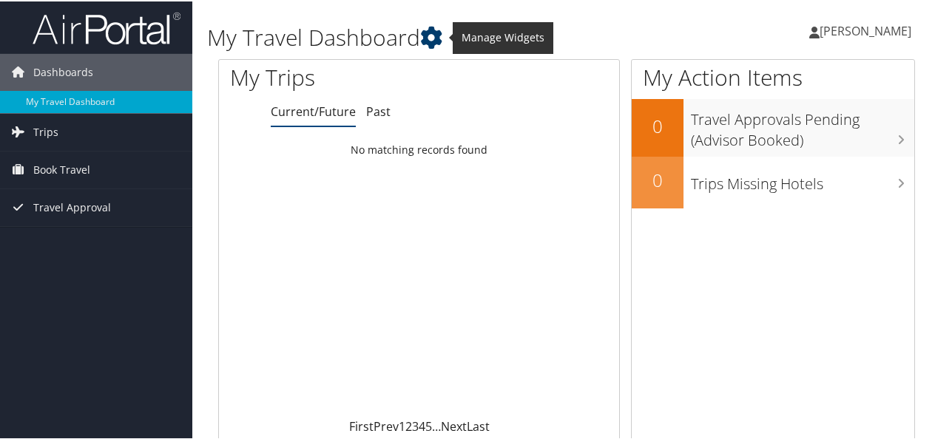
click at [433, 44] on icon at bounding box center [431, 36] width 22 height 22
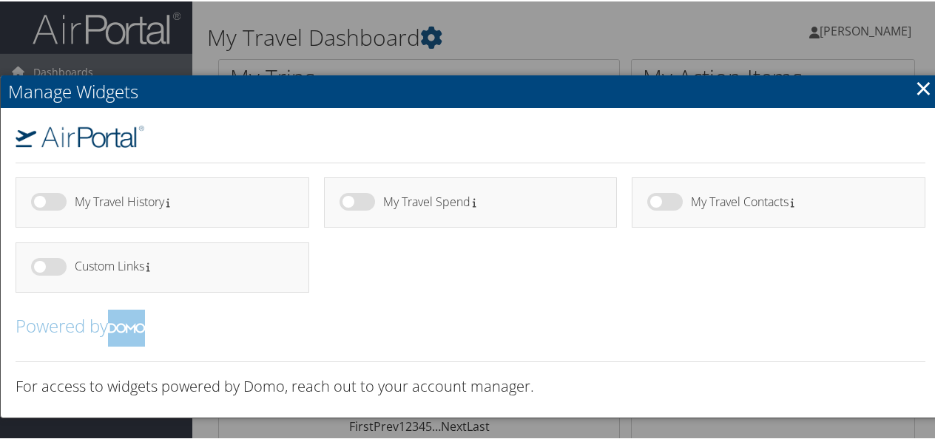
click at [918, 90] on link "×" at bounding box center [923, 87] width 17 height 30
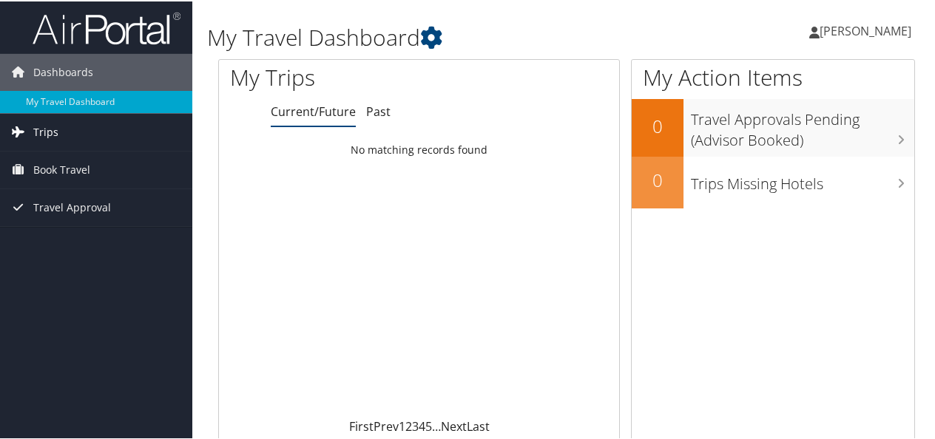
click at [99, 138] on link "Trips" at bounding box center [96, 130] width 192 height 37
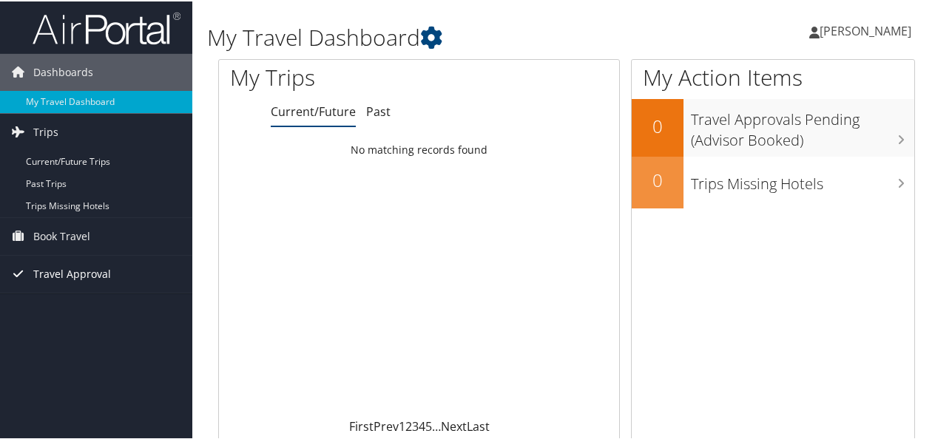
click at [89, 270] on span "Travel Approval" at bounding box center [72, 272] width 78 height 37
click at [67, 237] on span "Book Travel" at bounding box center [61, 235] width 57 height 37
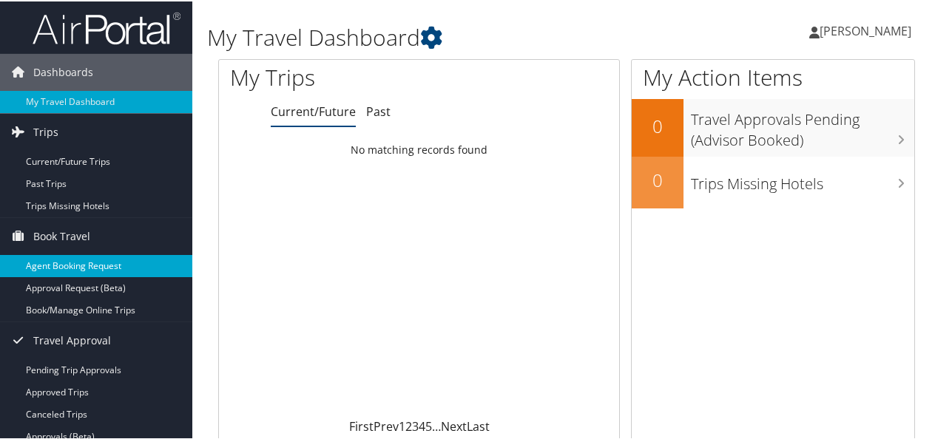
click at [131, 260] on link "Agent Booking Request" at bounding box center [96, 265] width 192 height 22
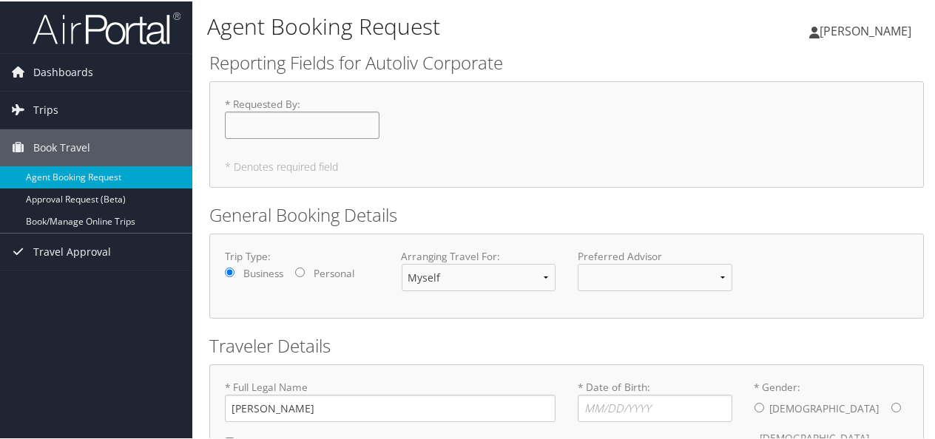
click at [318, 126] on input "* Requested By : Required" at bounding box center [302, 123] width 155 height 27
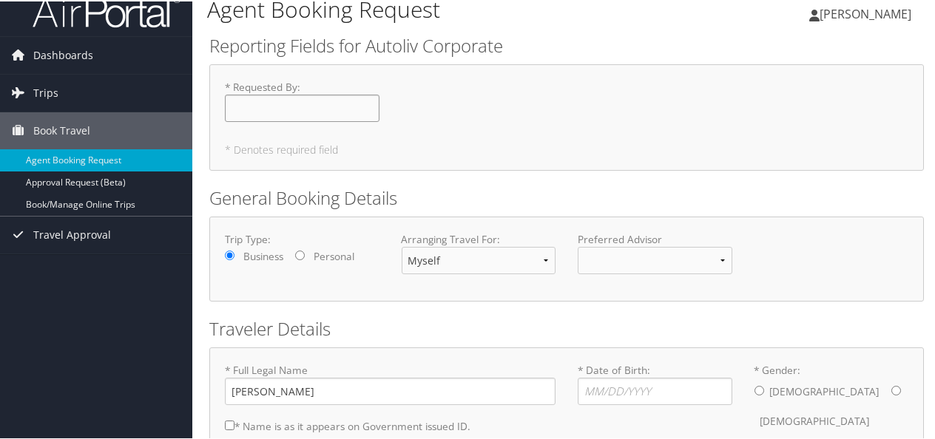
scroll to position [18, 0]
click at [528, 256] on select "Myself Another Traveler Guest Traveler" at bounding box center [479, 258] width 155 height 27
click at [586, 202] on h2 "General Booking Details" at bounding box center [566, 195] width 715 height 25
click at [667, 240] on label "Preferred Advisor" at bounding box center [655, 237] width 155 height 15
click at [718, 273] on div "Preferred Advisor You must select an Advisor" at bounding box center [655, 257] width 177 height 54
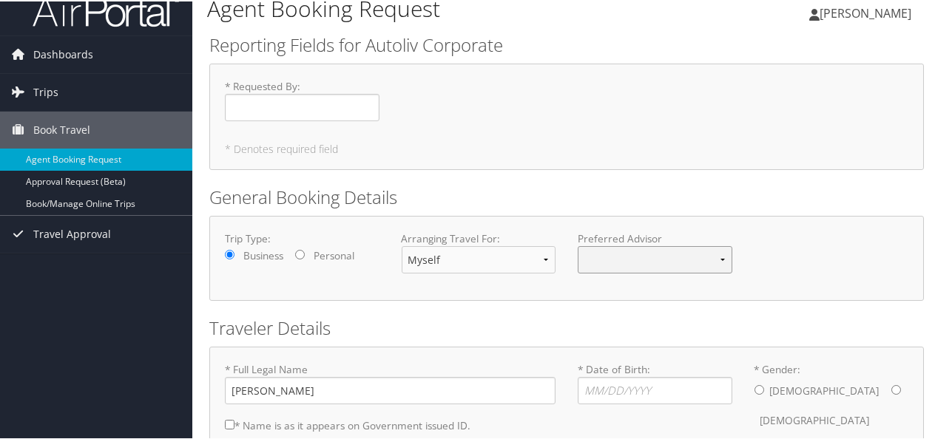
click at [718, 260] on select at bounding box center [655, 258] width 155 height 27
click at [571, 198] on h2 "General Booking Details" at bounding box center [566, 195] width 715 height 25
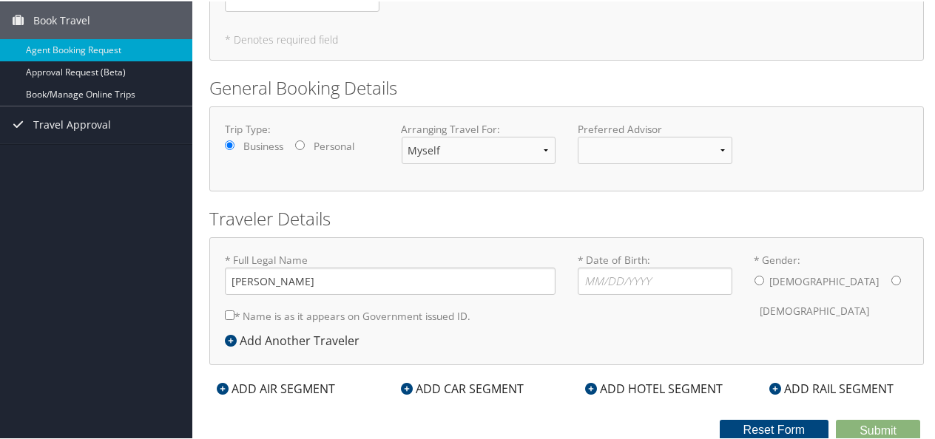
scroll to position [127, 0]
click at [633, 290] on input "* Date of Birth: Invalid Date" at bounding box center [655, 279] width 155 height 27
type input "03/09/1992"
click at [755, 280] on input "* Gender: Male Female" at bounding box center [760, 279] width 10 height 10
radio input "true"
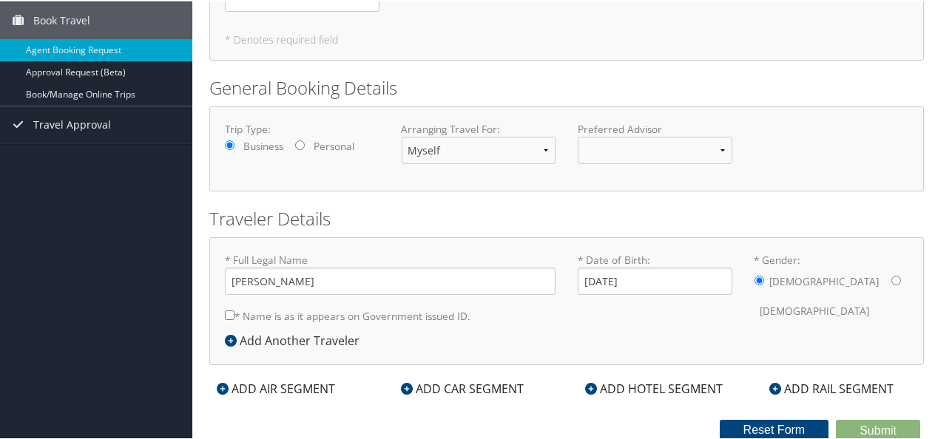
click at [231, 314] on input "* Name is as it appears on Government issued ID." at bounding box center [230, 314] width 10 height 10
checkbox input "true"
click at [404, 389] on icon at bounding box center [407, 388] width 12 height 12
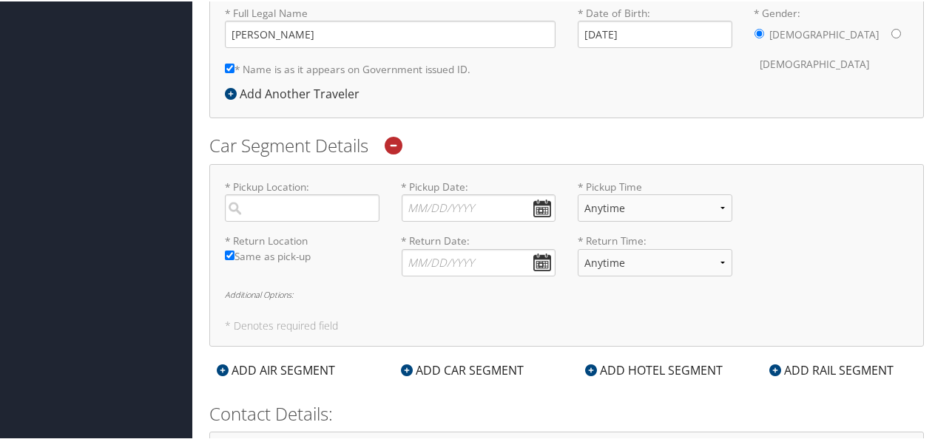
scroll to position [374, 0]
click at [396, 147] on icon at bounding box center [394, 144] width 18 height 18
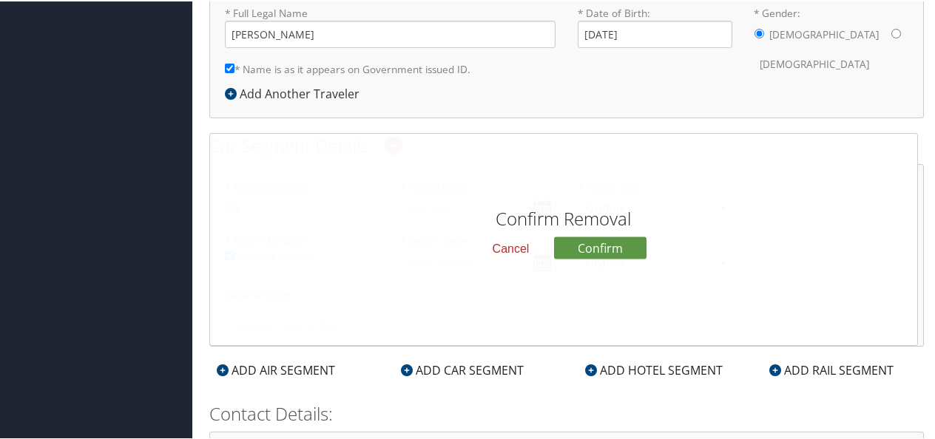
click at [532, 248] on button "Cancel" at bounding box center [511, 247] width 61 height 25
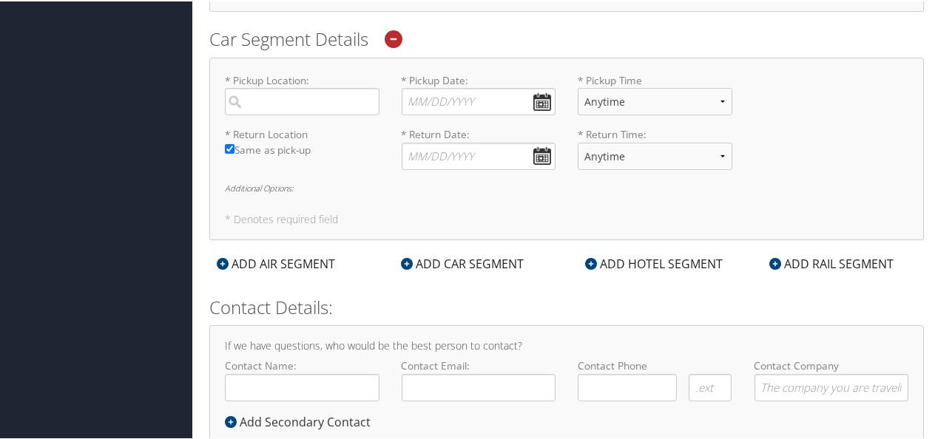
scroll to position [521, 0]
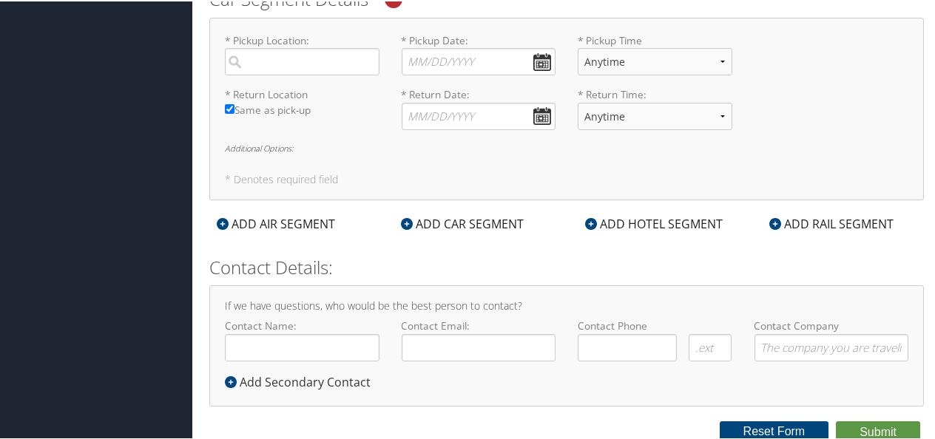
click at [590, 217] on icon at bounding box center [591, 223] width 12 height 12
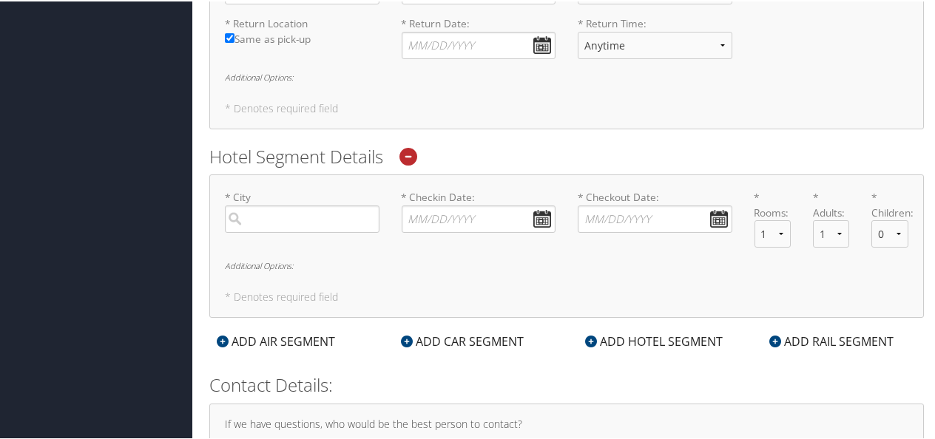
scroll to position [641, 0]
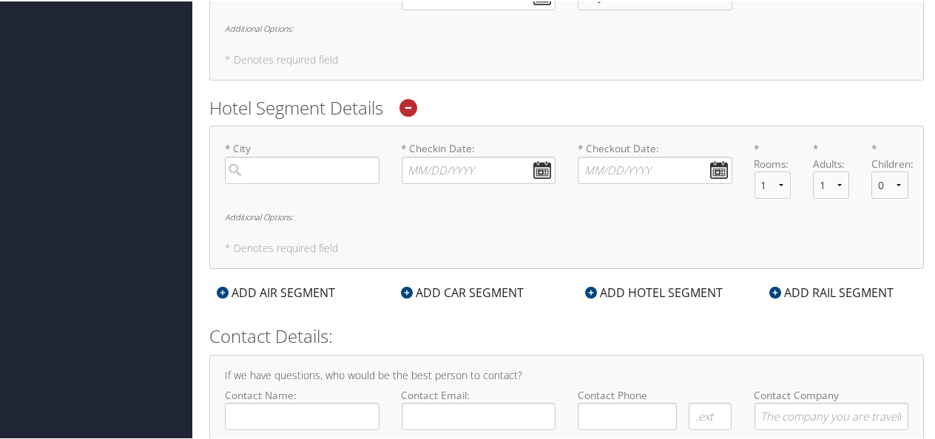
click at [251, 144] on label "* City Required" at bounding box center [302, 161] width 155 height 42
click at [251, 155] on input "search" at bounding box center [302, 168] width 155 height 27
click at [256, 149] on label "* City Required" at bounding box center [302, 161] width 155 height 42
click at [256, 155] on input "search" at bounding box center [302, 168] width 155 height 27
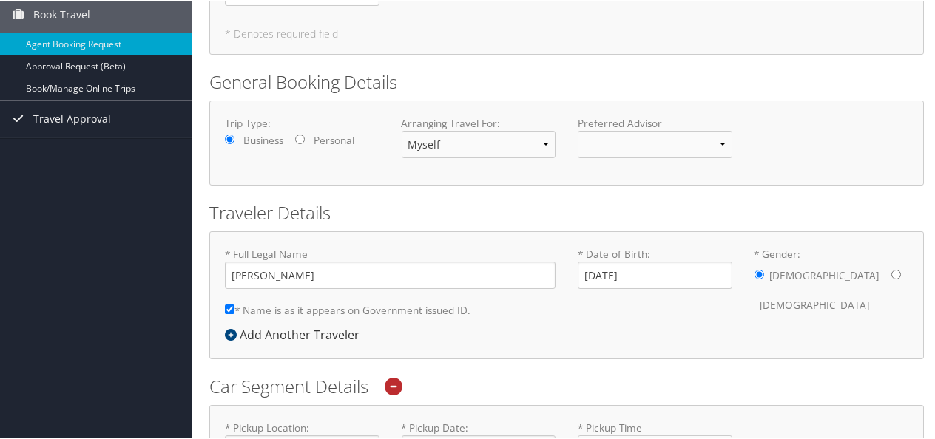
scroll to position [137, 0]
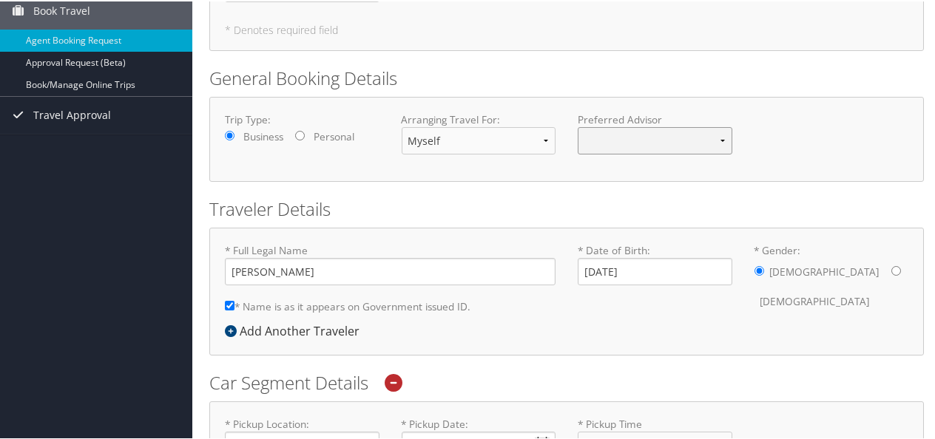
click at [645, 144] on select at bounding box center [655, 139] width 155 height 27
click at [775, 133] on div "Trip Type: Business Personal Arranging Travel For: Myself Another Traveler Gues…" at bounding box center [567, 138] width 706 height 54
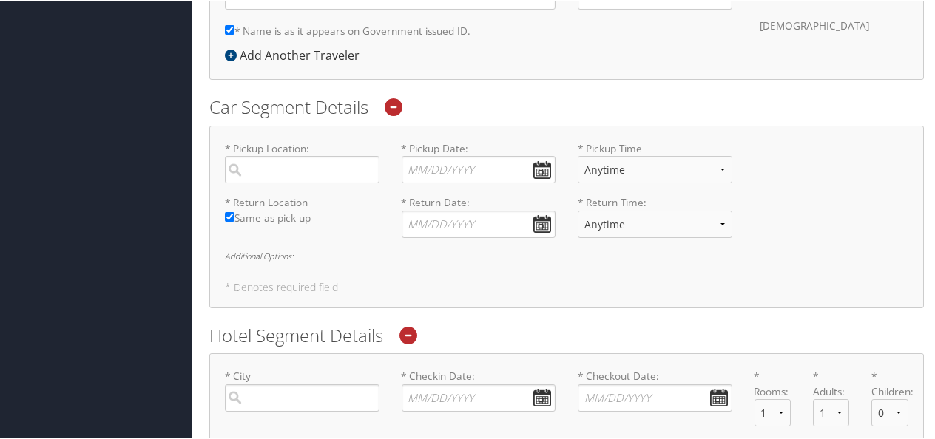
scroll to position [415, 0]
click at [347, 164] on input "search" at bounding box center [302, 165] width 155 height 27
click at [594, 86] on form "Reporting Fields for Autoliv Corporate * Requested By : Required * Denotes requ…" at bounding box center [566, 185] width 715 height 1103
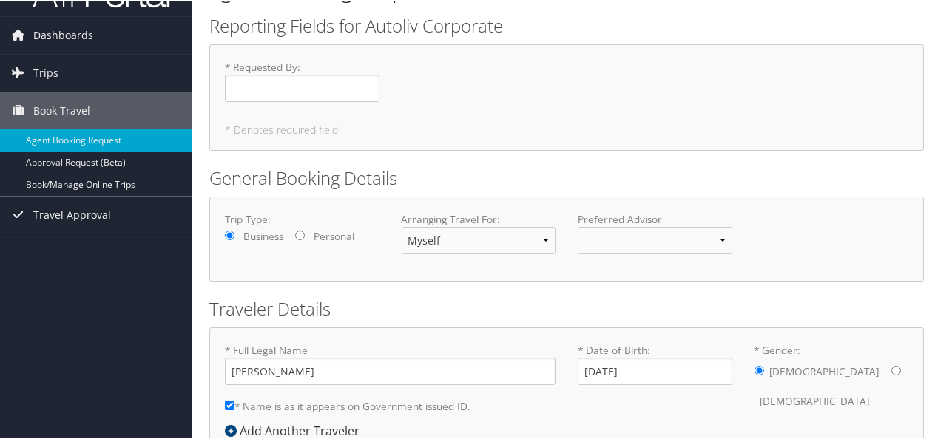
scroll to position [0, 0]
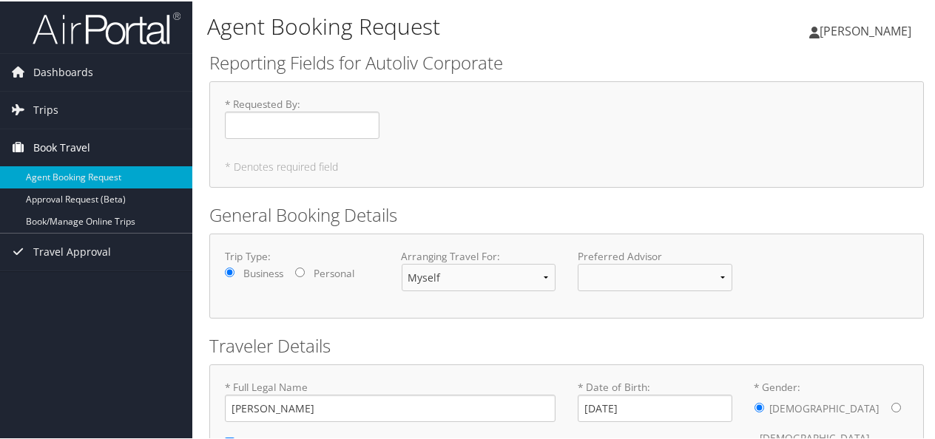
click at [68, 136] on span "Book Travel" at bounding box center [61, 146] width 57 height 37
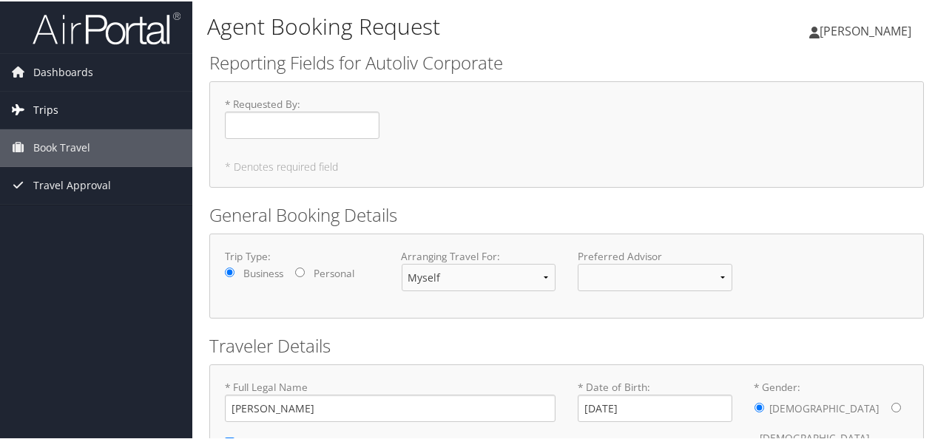
click at [52, 118] on span "Trips" at bounding box center [45, 108] width 25 height 37
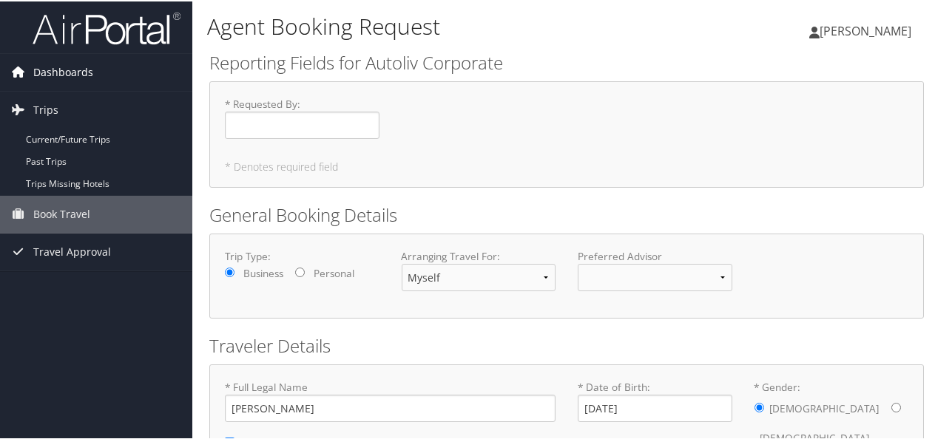
click at [96, 64] on link "Dashboards" at bounding box center [96, 71] width 192 height 37
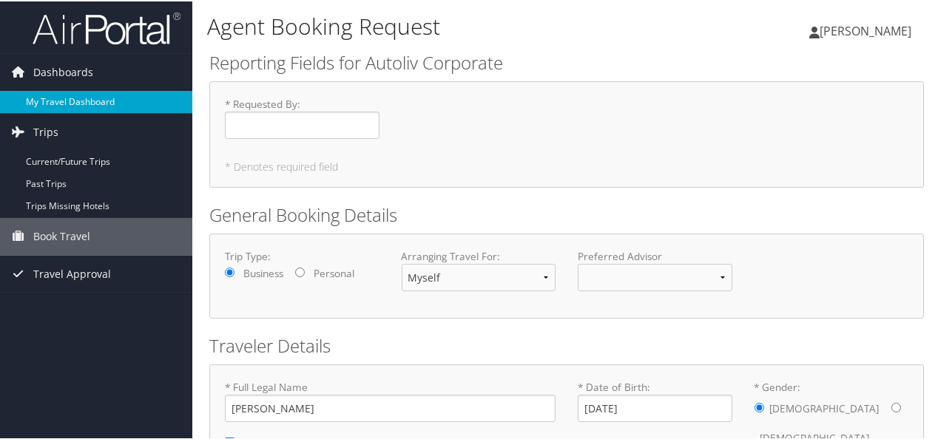
click at [65, 94] on link "My Travel Dashboard" at bounding box center [96, 101] width 192 height 22
